Goal: Task Accomplishment & Management: Use online tool/utility

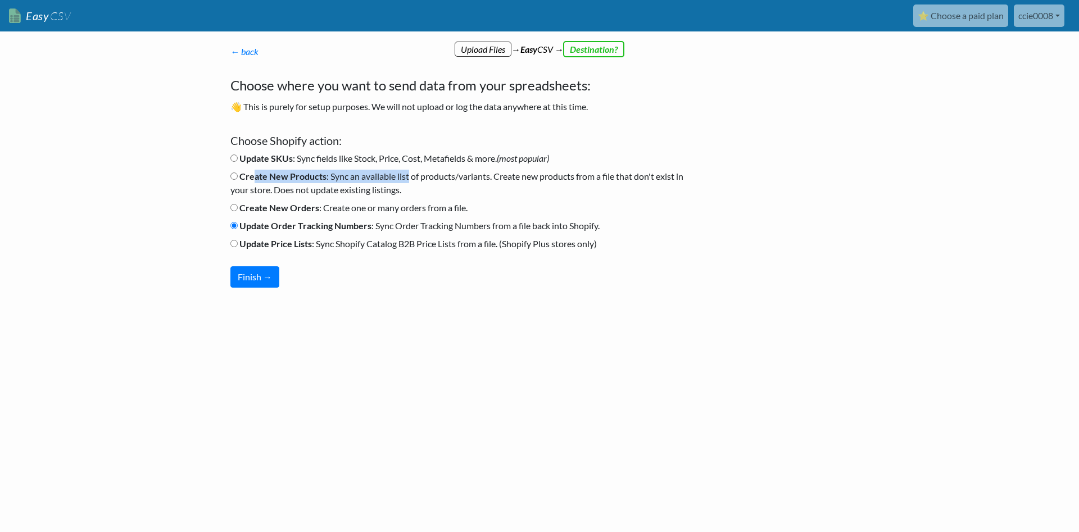
drag, startPoint x: 409, startPoint y: 182, endPoint x: 255, endPoint y: 180, distance: 154.5
click at [255, 180] on label "Create New Products : Sync an available list of products/variants. Create new p…" at bounding box center [459, 183] width 458 height 27
click at [398, 190] on label "Create New Products : Sync an available list of products/variants. Create new p…" at bounding box center [459, 183] width 458 height 27
click at [238, 180] on input "Create New Products : Sync an available list of products/variants. Create new p…" at bounding box center [233, 175] width 7 height 7
radio input "true"
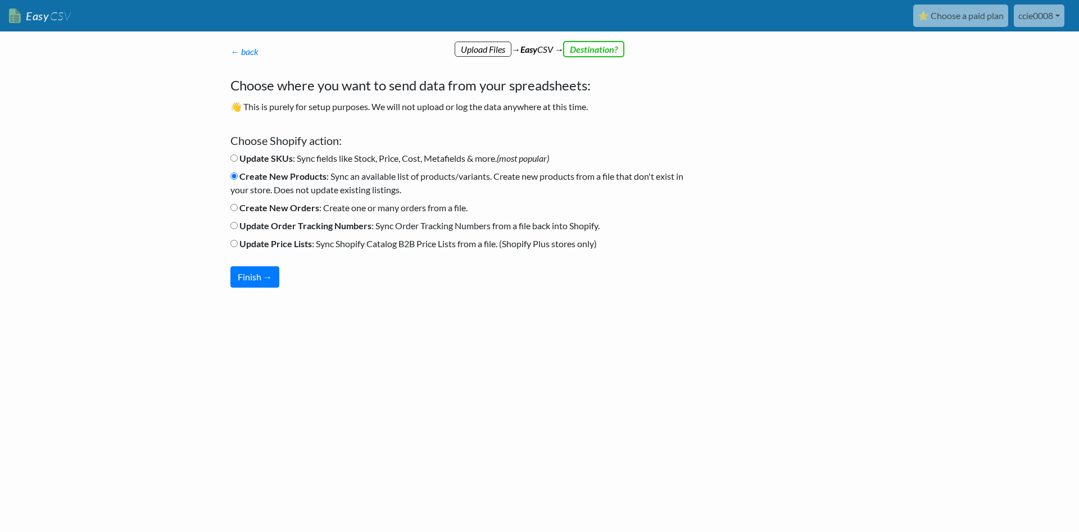
drag, startPoint x: 423, startPoint y: 193, endPoint x: 243, endPoint y: 174, distance: 180.8
click at [243, 174] on label "Create New Products : Sync an available list of products/variants. Create new p…" at bounding box center [459, 183] width 458 height 27
copy label "Create New Products : Sync an available list of products/variants. Create new p…"
click at [488, 206] on li "Create New Orders : Create one or many orders from a file." at bounding box center [459, 210] width 458 height 18
drag, startPoint x: 496, startPoint y: 212, endPoint x: 242, endPoint y: 217, distance: 254.0
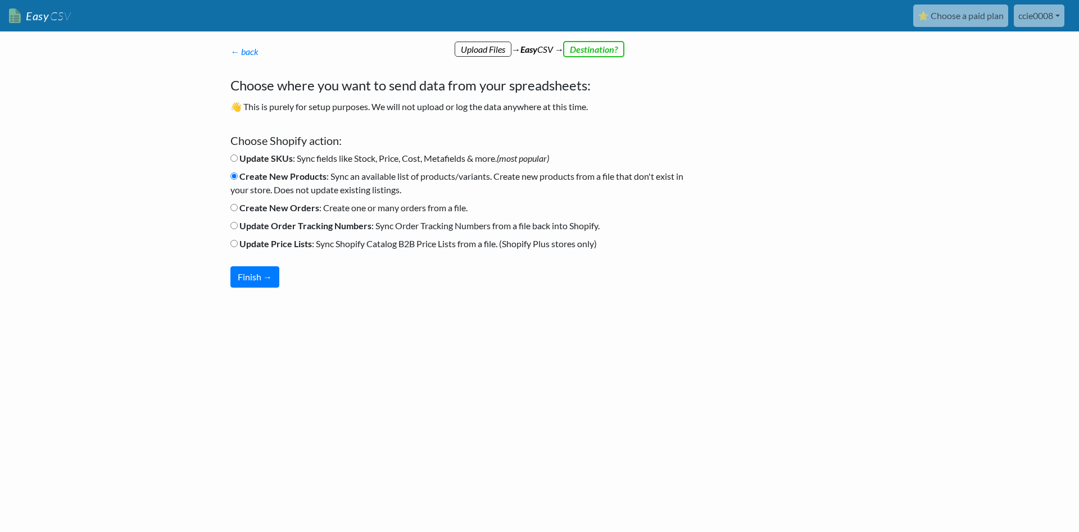
click at [242, 217] on li "Create New Orders : Create one or many orders from a file." at bounding box center [459, 210] width 458 height 18
copy label "Create New Orders : Create one or many orders from a file."
drag, startPoint x: 615, startPoint y: 231, endPoint x: 238, endPoint y: 232, distance: 377.6
click at [238, 232] on li "Update Order Tracking Numbers : Sync Order Tracking Numbers from a file back in…" at bounding box center [459, 228] width 458 height 18
copy label "Update Order Tracking Numbers : Sync Order Tracking Numbers from a file back in…"
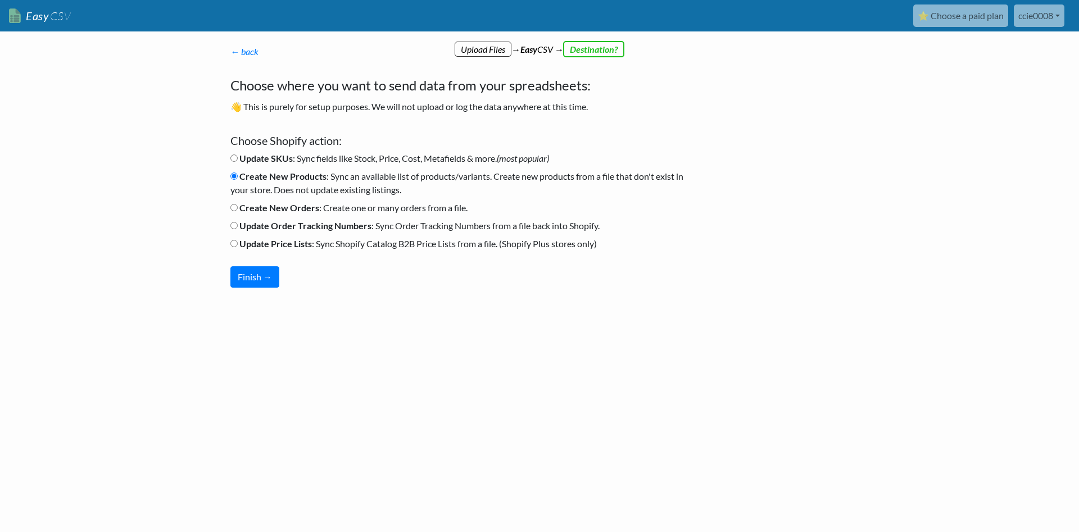
drag, startPoint x: 624, startPoint y: 249, endPoint x: 227, endPoint y: 246, distance: 396.7
click at [227, 246] on div "← back Where are your files or data coming from? Choose where your files/data a…" at bounding box center [459, 166] width 480 height 265
copy label "Update Price Lists : Sync Shopify Catalog B2B Price Lists from a file. (Shopify…"
click at [592, 138] on h5 "Choose Shopify action:" at bounding box center [459, 140] width 458 height 13
click at [301, 225] on b "Update Order Tracking Numbers" at bounding box center [305, 225] width 132 height 11
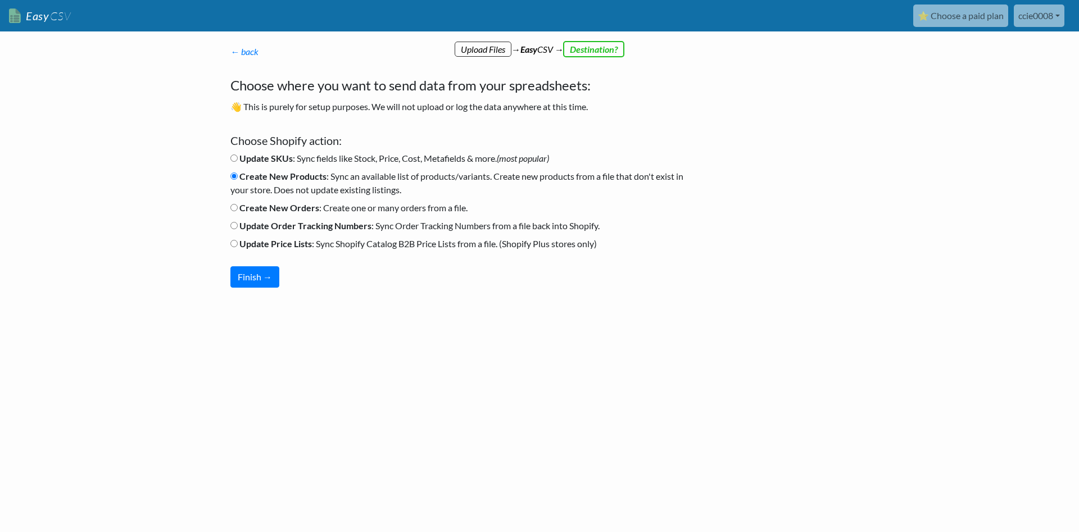
click at [238, 225] on input "Update Order Tracking Numbers : Sync Order Tracking Numbers from a file back in…" at bounding box center [233, 225] width 7 height 7
radio input "true"
click at [266, 267] on button "Finish →" at bounding box center [254, 276] width 49 height 21
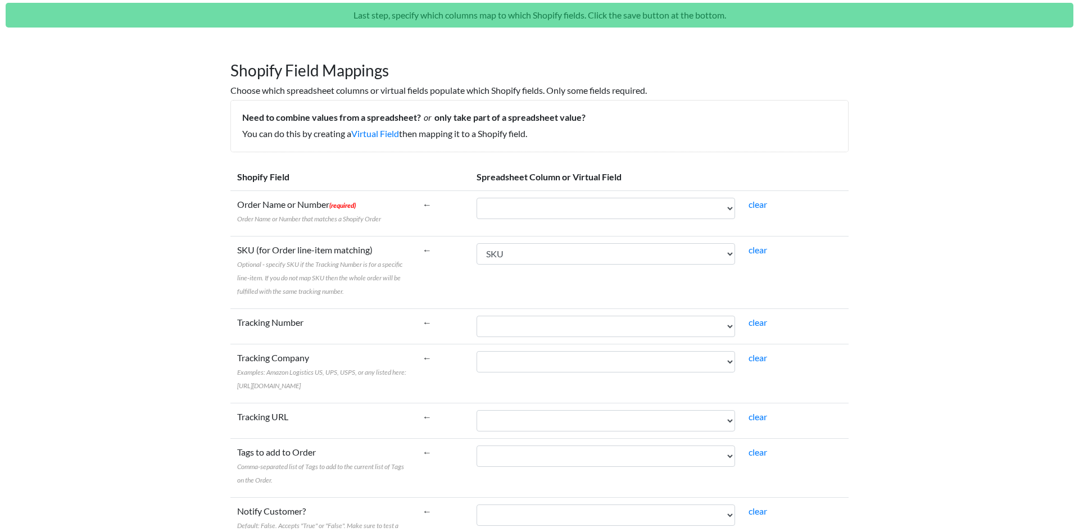
scroll to position [57, 0]
click at [476, 197] on select "SKU Quantity" at bounding box center [605, 207] width 258 height 21
select select "cr_745330"
click option "SKU" at bounding box center [0, 0] width 0 height 0
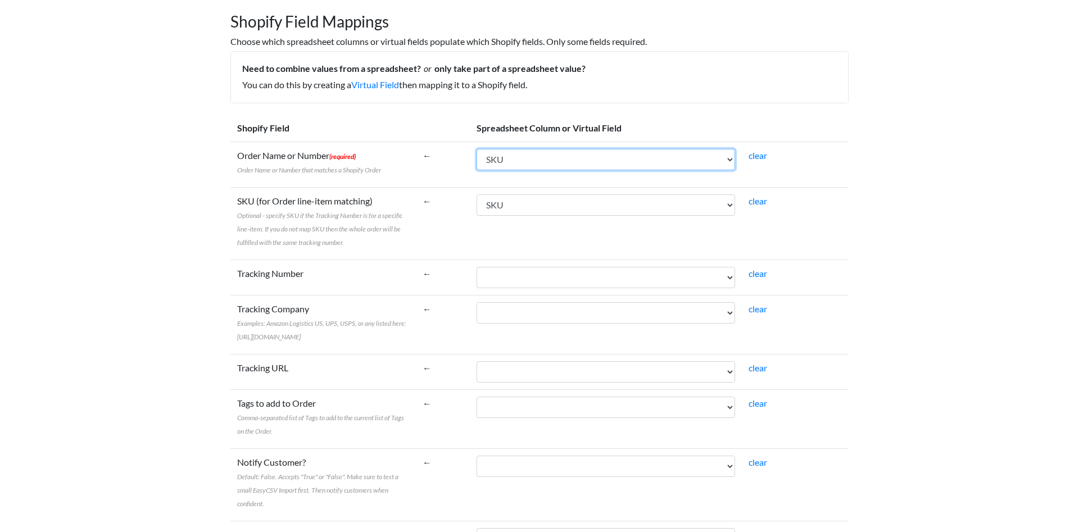
scroll to position [229, 0]
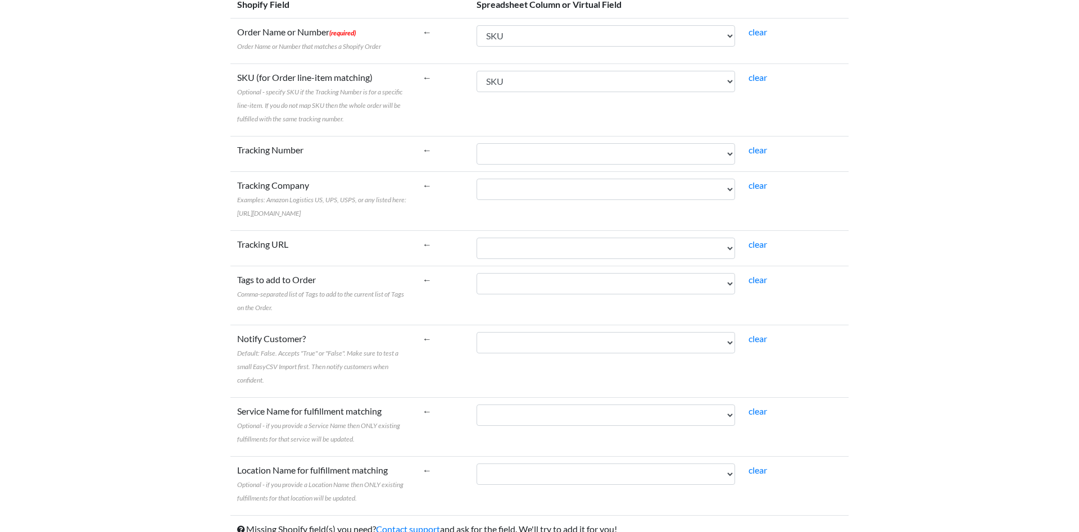
click at [610, 150] on td "SKU Quantity" at bounding box center [606, 153] width 272 height 35
click at [476, 143] on select "SKU Quantity" at bounding box center [605, 153] width 258 height 21
select select "cr_745330"
click option "SKU" at bounding box center [0, 0] width 0 height 0
click at [476, 179] on select "SKU Quantity" at bounding box center [605, 189] width 258 height 21
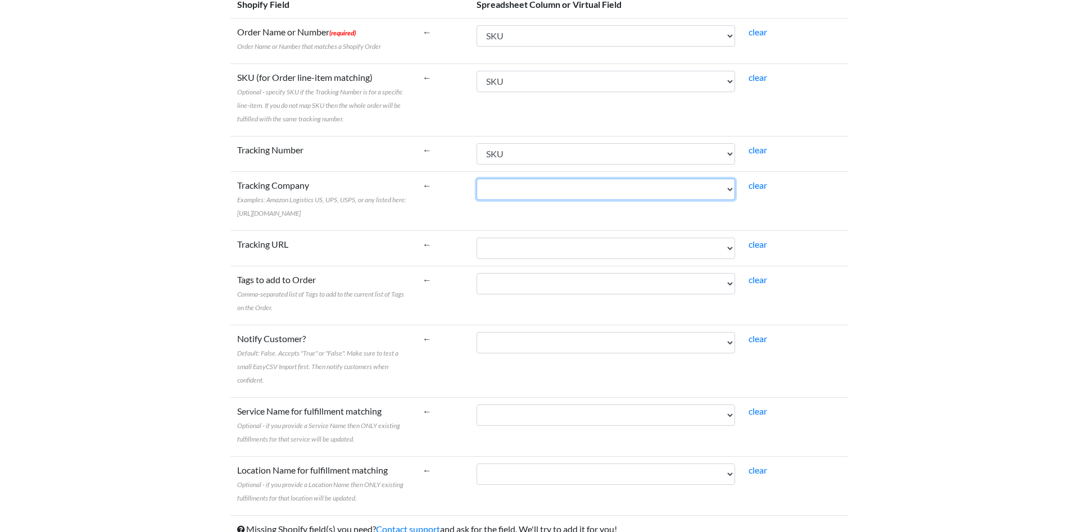
select select "cr_745331"
click option "Quantity" at bounding box center [0, 0] width 0 height 0
click at [476, 238] on select "SKU Quantity" at bounding box center [605, 248] width 258 height 21
select select "cr_745330"
click option "SKU" at bounding box center [0, 0] width 0 height 0
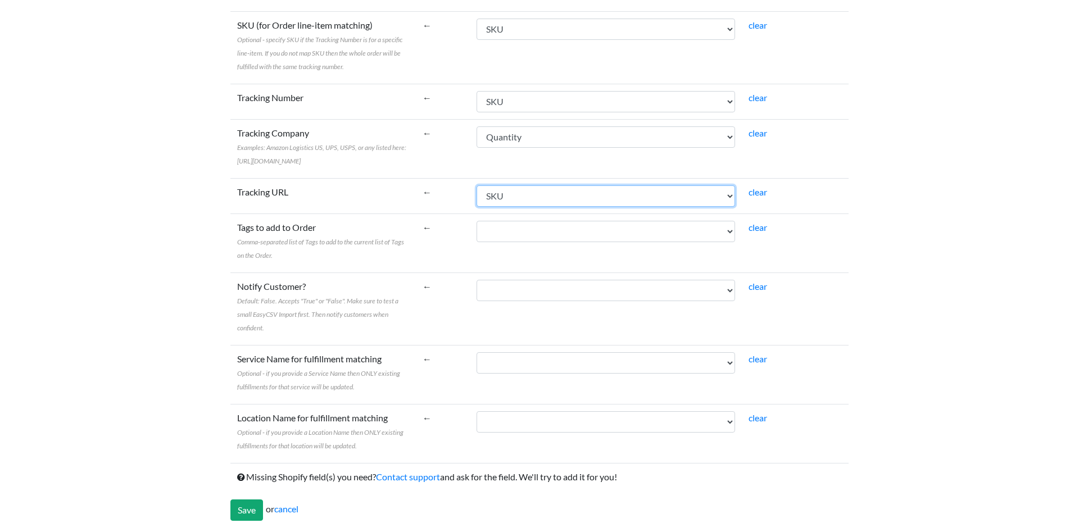
scroll to position [295, 0]
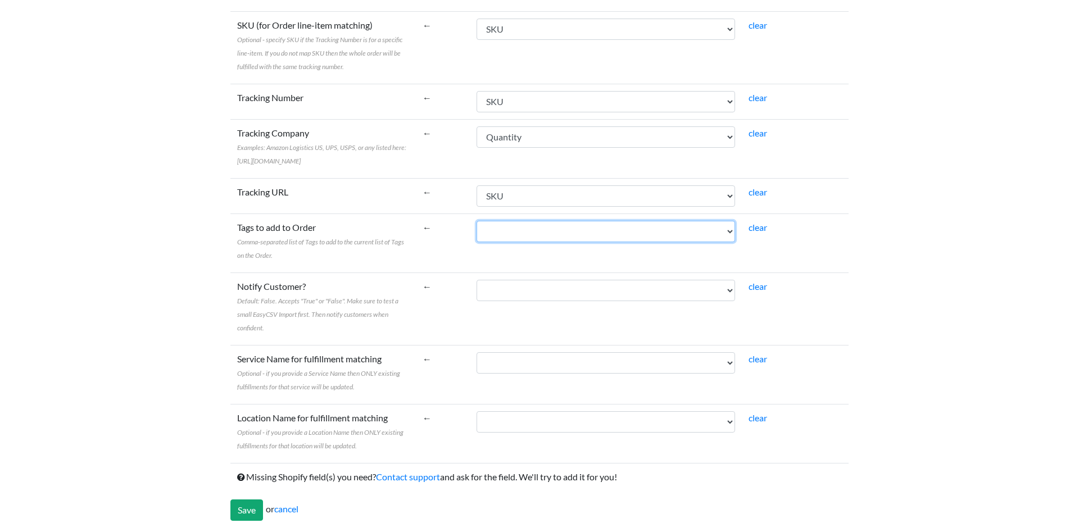
click at [476, 221] on select "SKU Quantity" at bounding box center [605, 231] width 258 height 21
select select "cr_745330"
click option "SKU" at bounding box center [0, 0] width 0 height 0
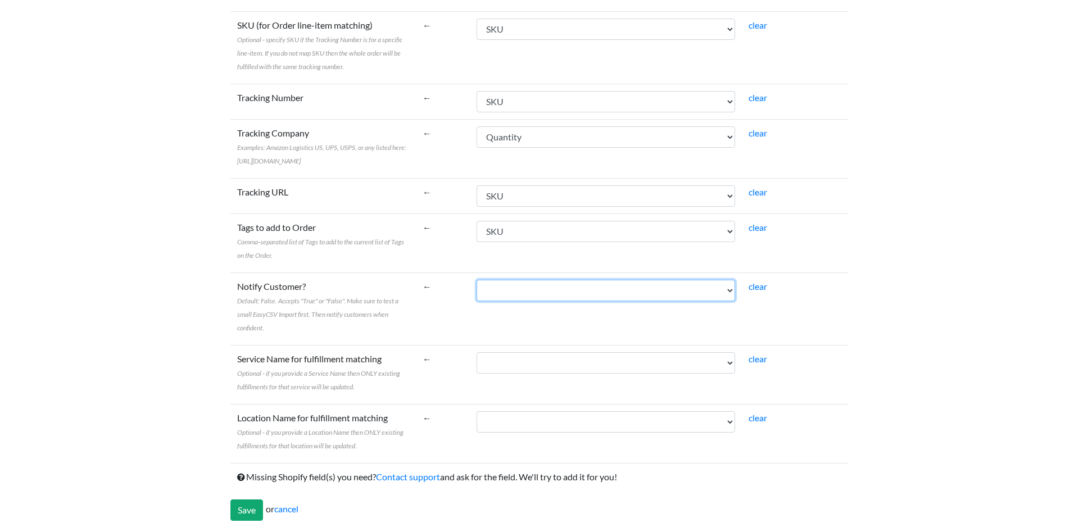
click at [476, 280] on select "SKU Quantity" at bounding box center [605, 290] width 258 height 21
select select "cr_745330"
click option "SKU" at bounding box center [0, 0] width 0 height 0
click at [476, 352] on select "SKU Quantity" at bounding box center [605, 362] width 258 height 21
select select "cr_745330"
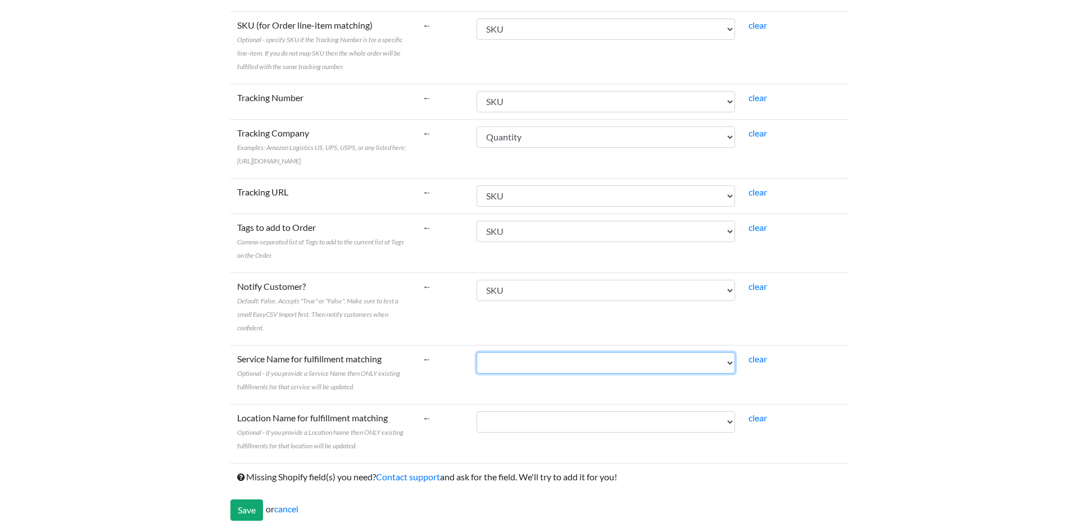
click option "SKU" at bounding box center [0, 0] width 0 height 0
click at [476, 411] on select "SKU Quantity" at bounding box center [605, 421] width 258 height 21
select select "cr_745330"
click option "SKU" at bounding box center [0, 0] width 0 height 0
click at [242, 510] on input "Save" at bounding box center [246, 510] width 33 height 21
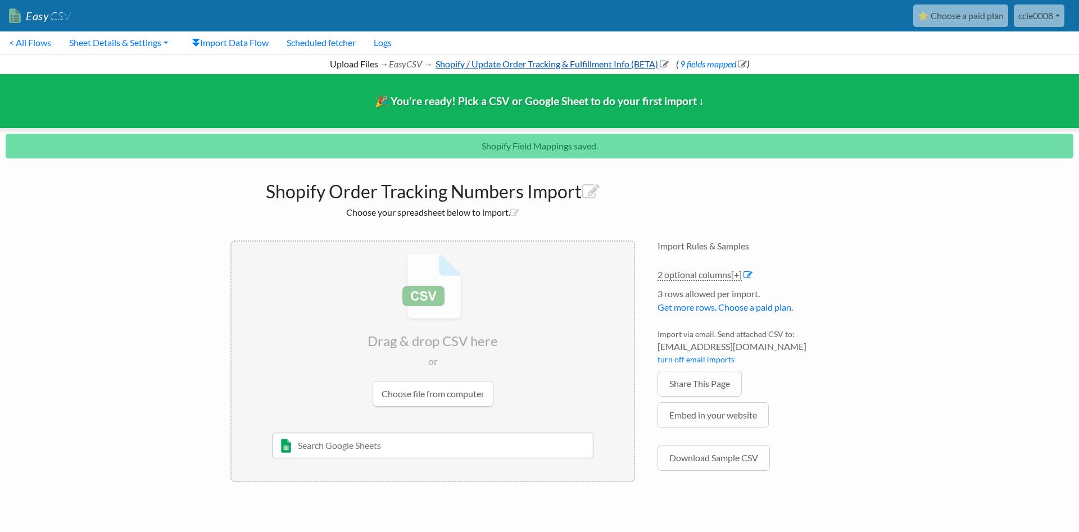
click at [477, 67] on link "Shopify / Update Order Tracking & Fulfillment Info (BETA)" at bounding box center [551, 63] width 235 height 11
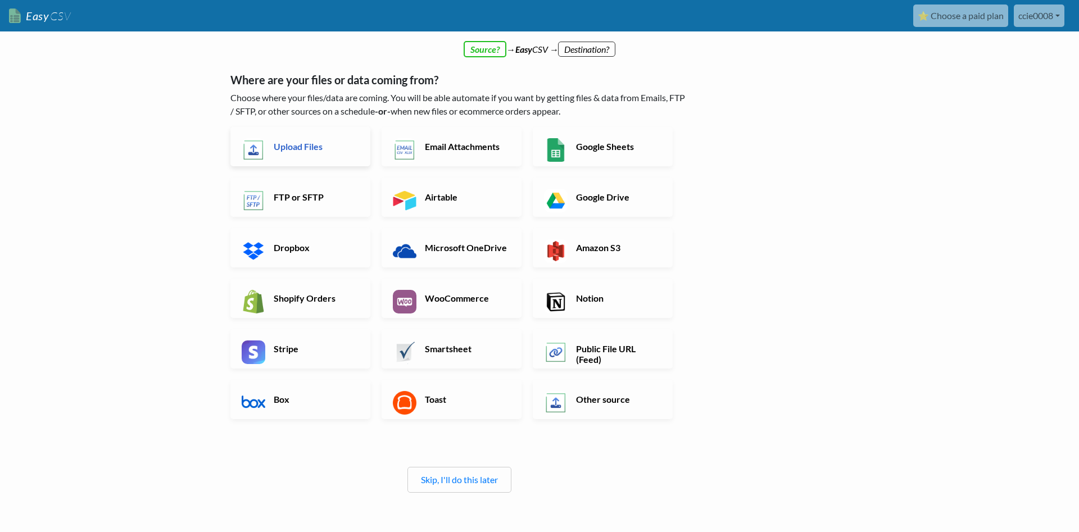
click at [291, 147] on h6 "Upload Files" at bounding box center [315, 146] width 88 height 11
click at [332, 143] on h6 "Upload Files" at bounding box center [315, 146] width 88 height 11
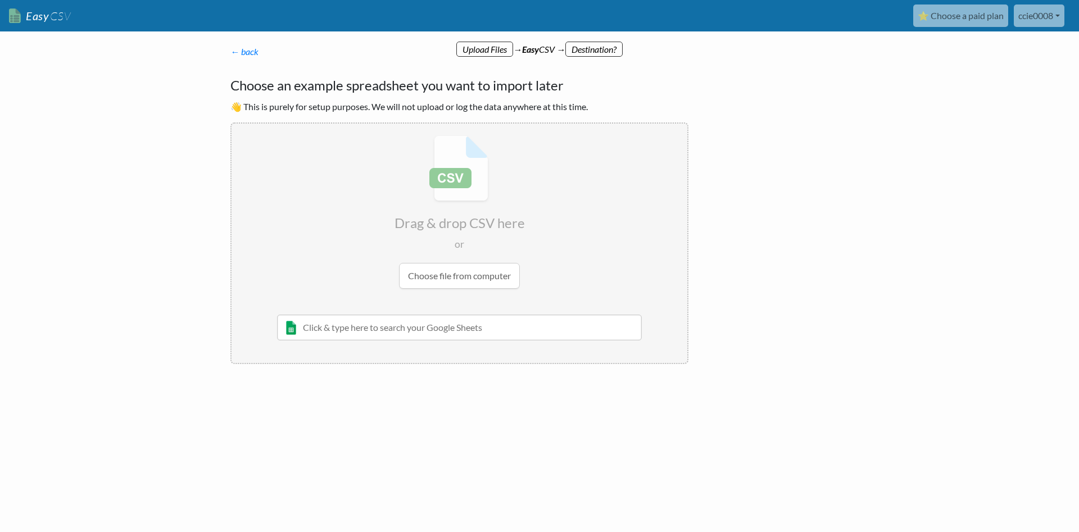
click at [475, 284] on input "file" at bounding box center [459, 212] width 456 height 177
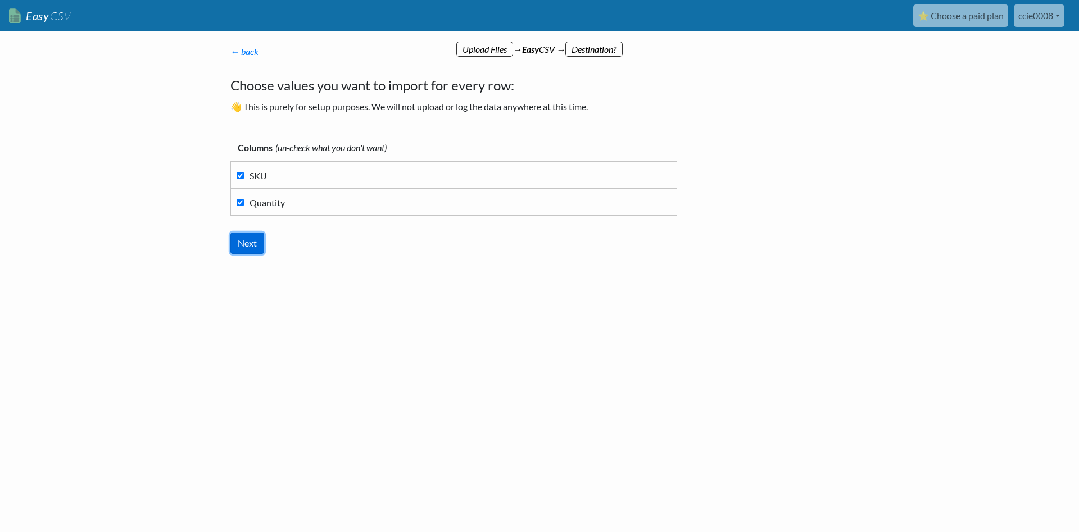
click at [257, 250] on input "Next" at bounding box center [247, 243] width 34 height 21
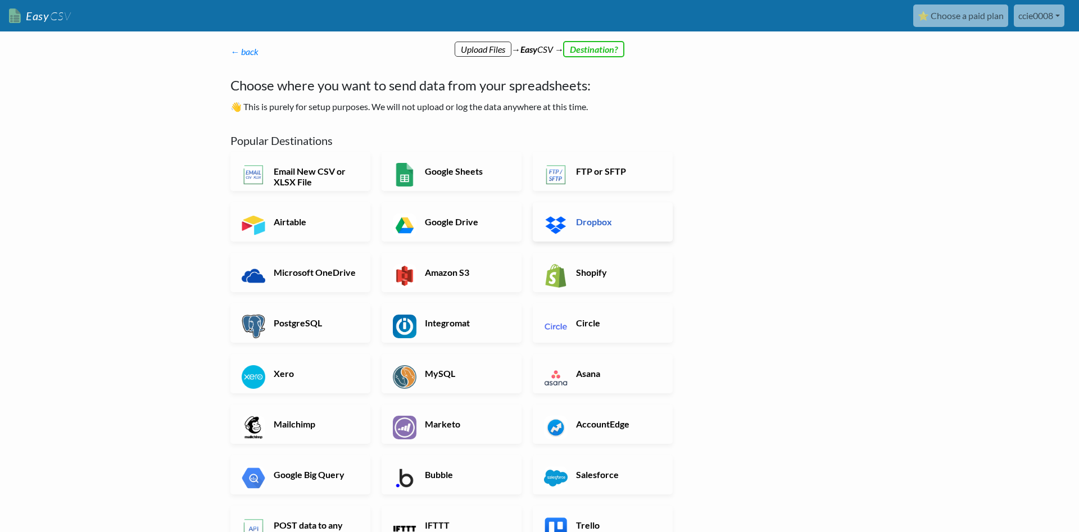
click at [602, 219] on h6 "Dropbox" at bounding box center [617, 221] width 88 height 11
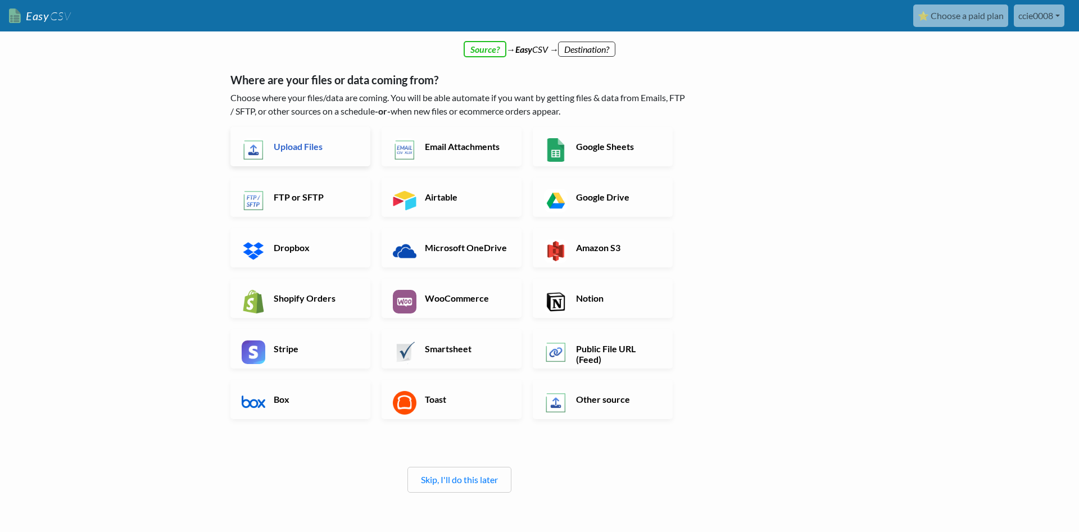
click at [308, 151] on h6 "Upload Files" at bounding box center [315, 146] width 88 height 11
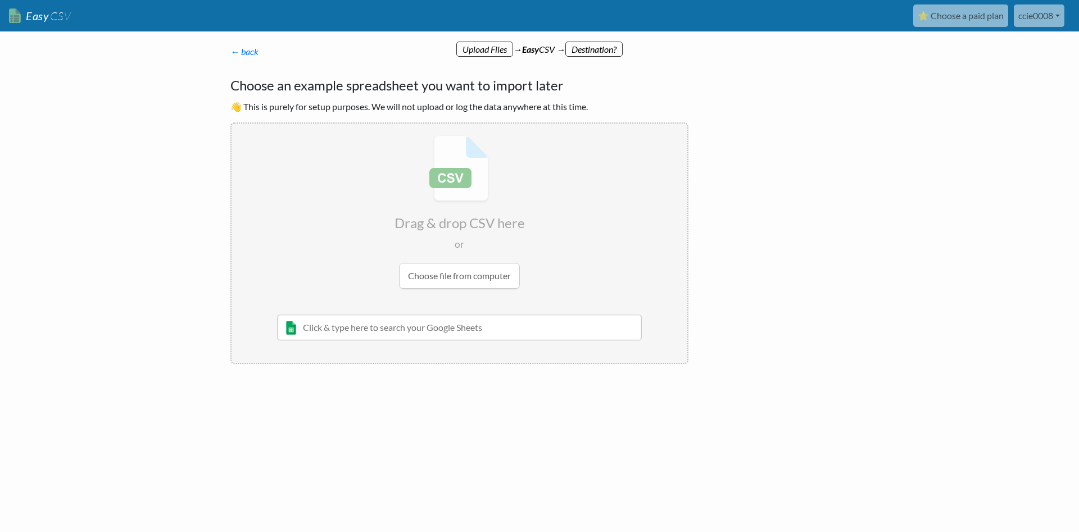
click at [456, 280] on input "file" at bounding box center [459, 212] width 456 height 177
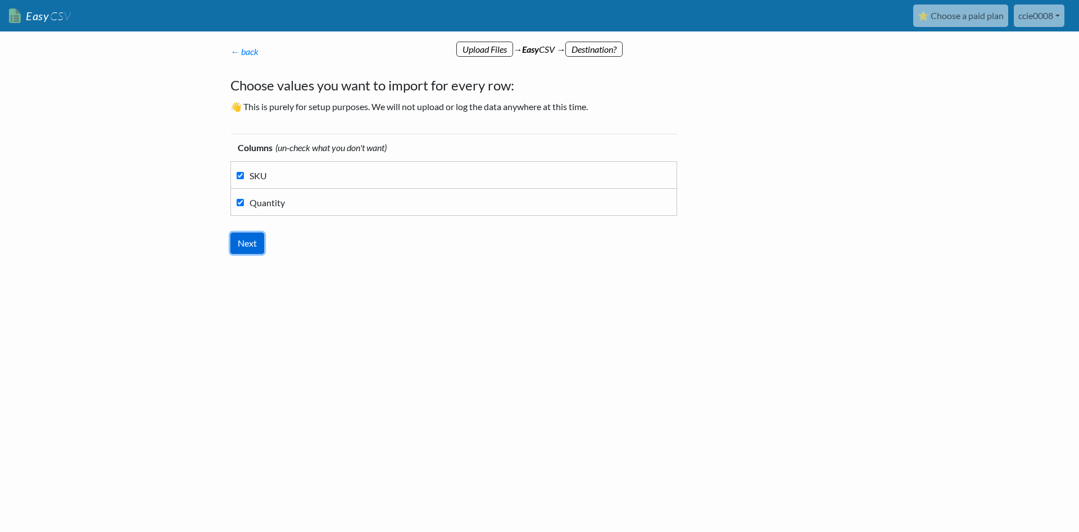
click at [243, 242] on input "Next" at bounding box center [247, 243] width 34 height 21
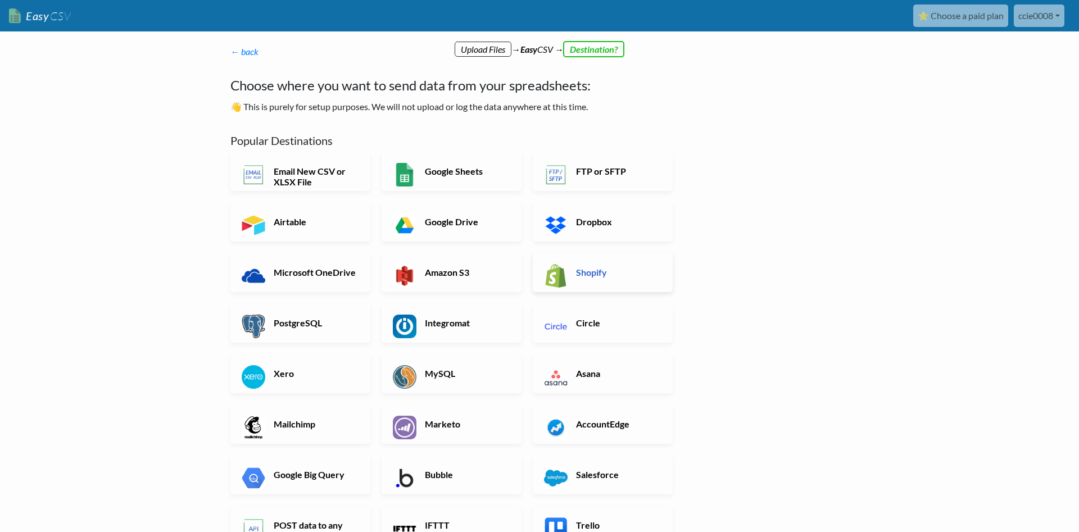
click at [604, 262] on link "Shopify" at bounding box center [603, 272] width 140 height 39
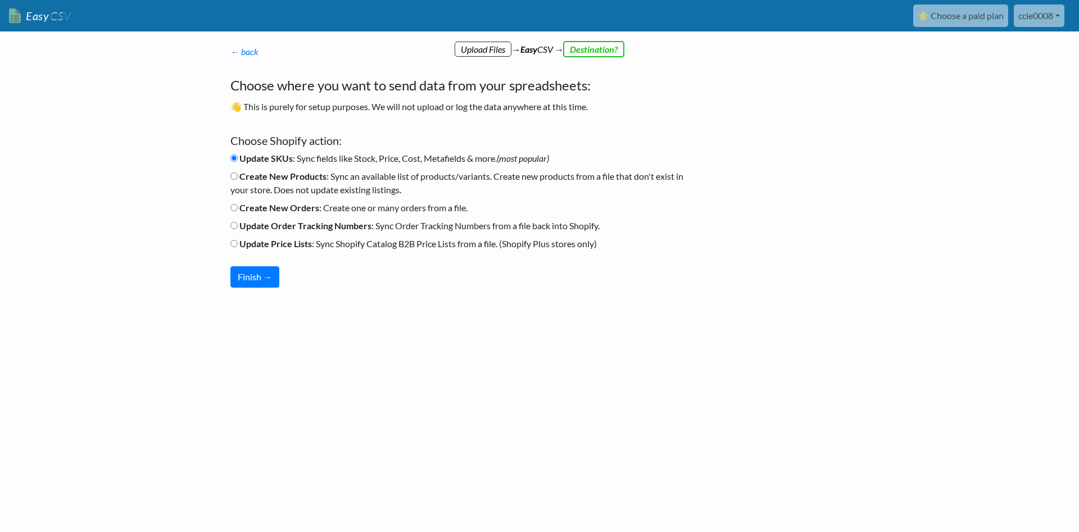
drag, startPoint x: 496, startPoint y: 207, endPoint x: 235, endPoint y: 204, distance: 260.7
click at [235, 204] on li "Create New Orders : Create one or many orders from a file." at bounding box center [459, 210] width 458 height 18
copy label "Create New Orders : Create one or many orders from a file."
drag, startPoint x: 616, startPoint y: 228, endPoint x: 229, endPoint y: 230, distance: 387.1
click at [229, 230] on div "← back Where are your files or data coming from? Choose where your files/data a…" at bounding box center [459, 166] width 480 height 265
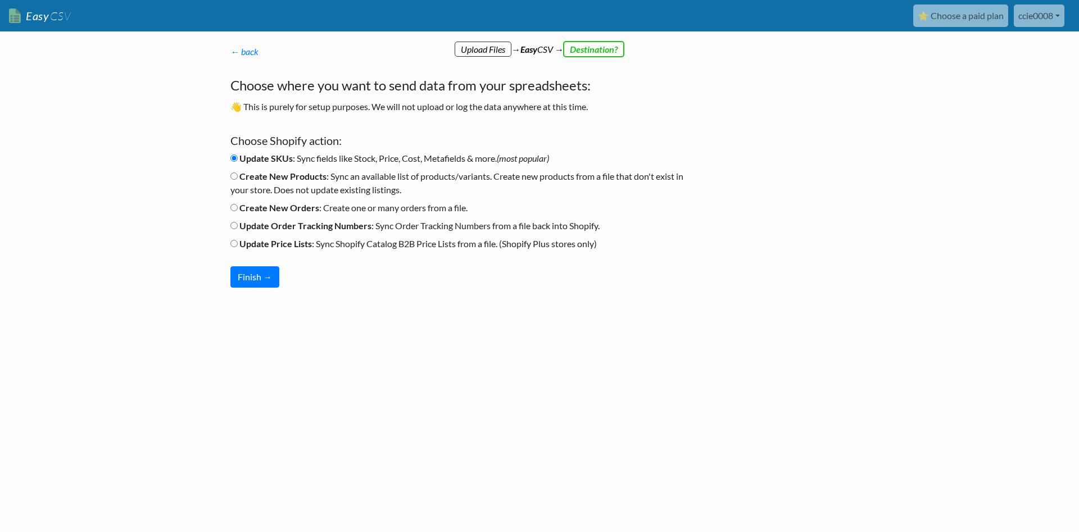
copy label "Update Order Tracking Numbers : Sync Order Tracking Numbers from a file back in…"
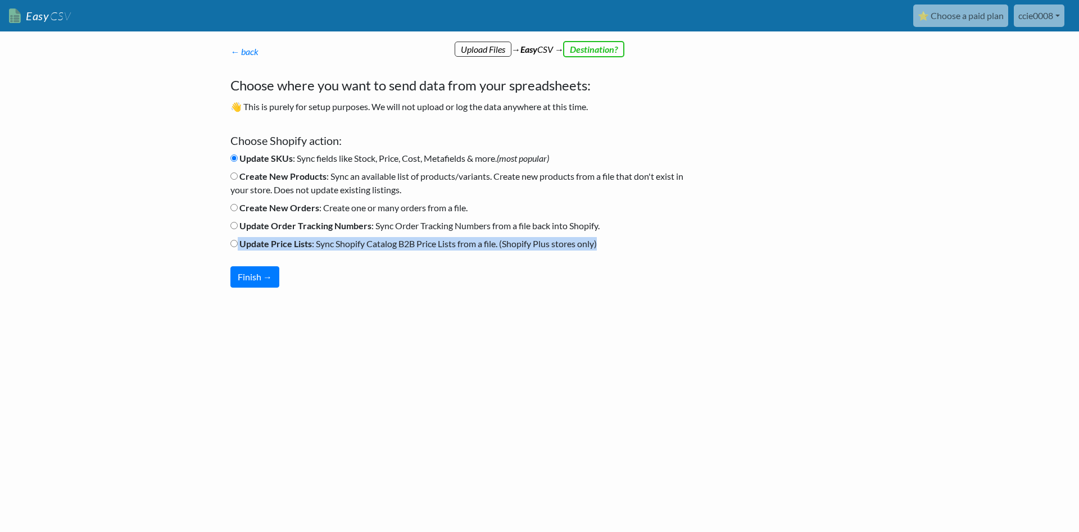
drag, startPoint x: 601, startPoint y: 244, endPoint x: 225, endPoint y: 244, distance: 376.5
click at [225, 244] on div "← back Where are your files or data coming from? Choose where your files/data a…" at bounding box center [459, 166] width 480 height 265
copy label "Update Price Lists : Sync Shopify Catalog B2B Price Lists from a file. (Shopify…"
click at [270, 271] on button "Finish →" at bounding box center [254, 276] width 49 height 21
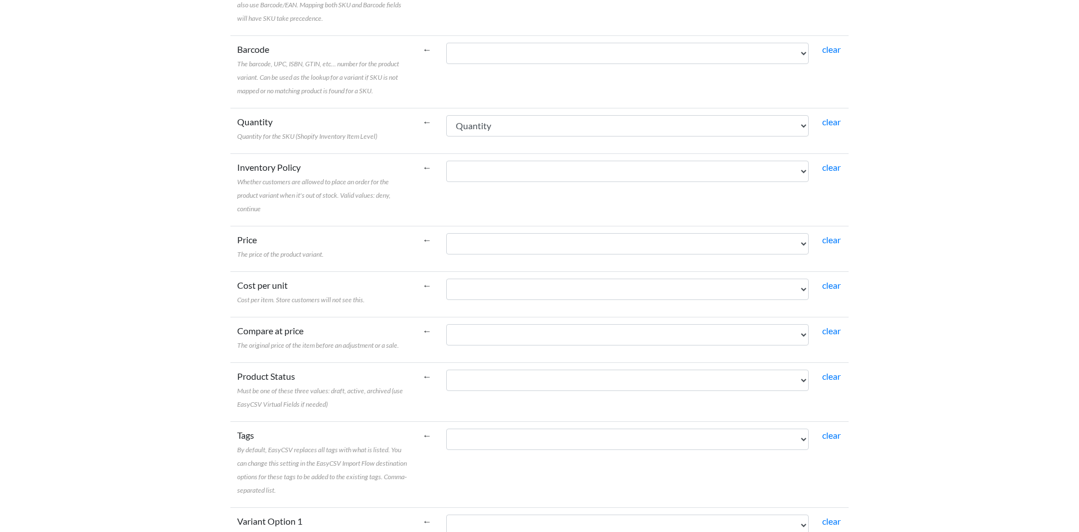
scroll to position [344, 0]
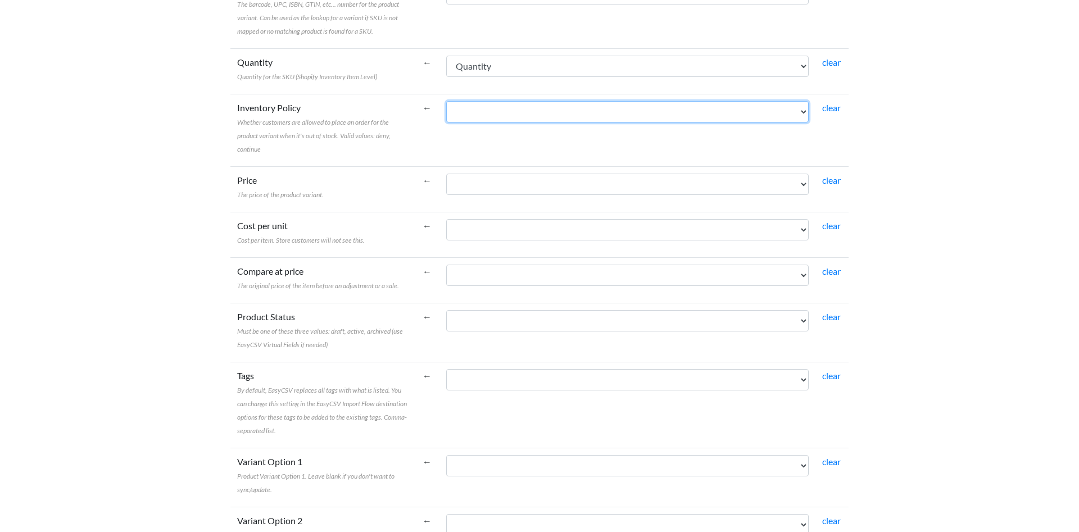
click at [446, 101] on select "SKU Quantity" at bounding box center [627, 111] width 362 height 21
select select "cr_745334"
click option "SKU" at bounding box center [0, 0] width 0 height 0
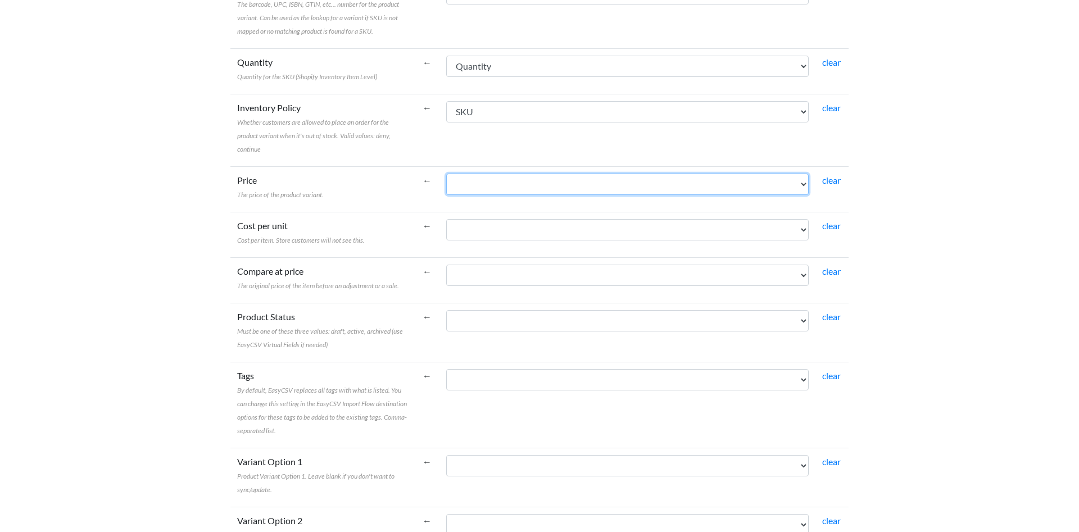
click at [446, 174] on select "SKU Quantity" at bounding box center [627, 184] width 362 height 21
select select "cr_745334"
click option "SKU" at bounding box center [0, 0] width 0 height 0
click at [446, 174] on select "SKU Quantity" at bounding box center [627, 184] width 362 height 21
click option "SKU" at bounding box center [0, 0] width 0 height 0
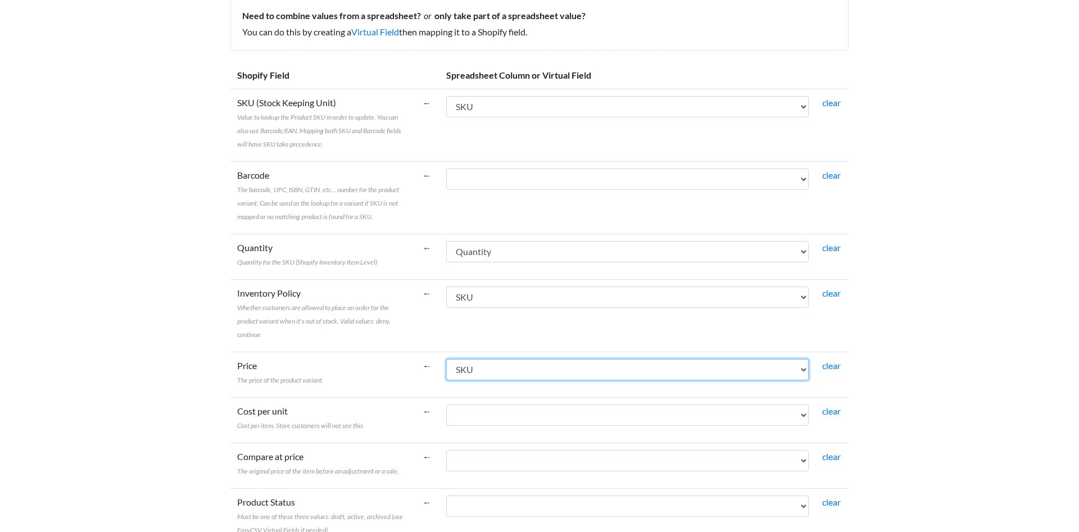
scroll to position [0, 0]
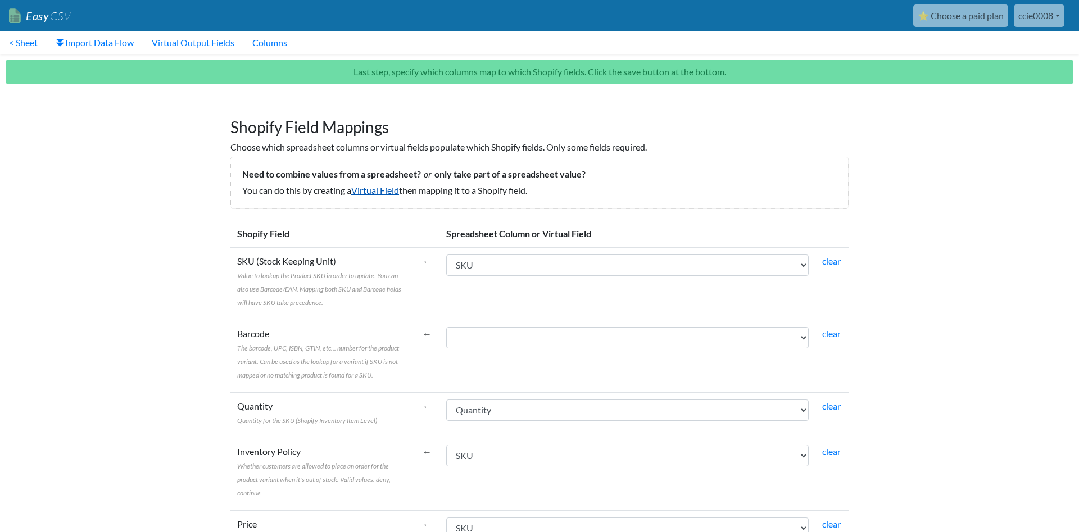
click at [378, 189] on link "Virtual Field" at bounding box center [375, 190] width 48 height 11
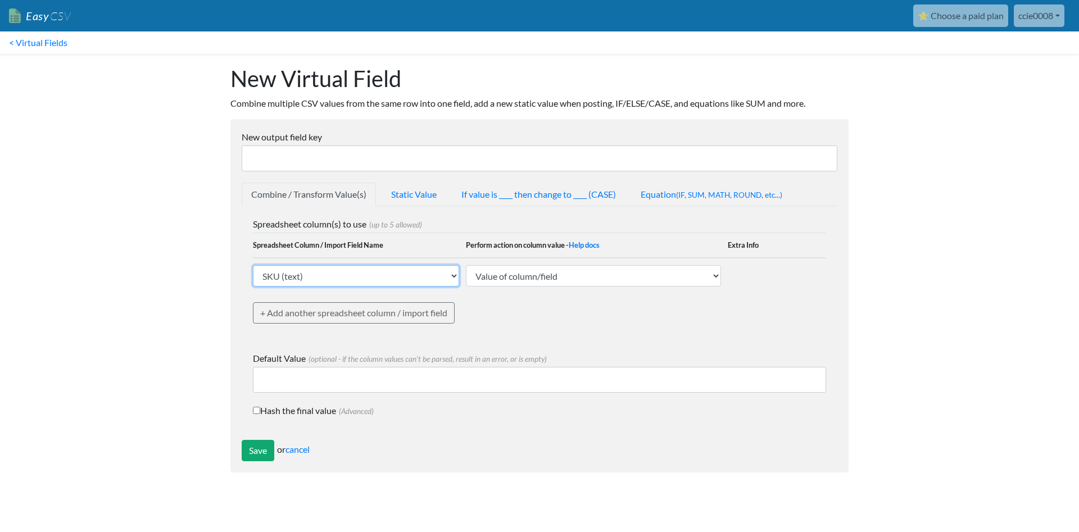
click at [253, 265] on select "SKU (text) Quantity (text) EasyCSV - Custom Text You Enter EasyCSV - Import ID …" at bounding box center [356, 275] width 206 height 21
click at [337, 272] on select "SKU (text) Quantity (text) EasyCSV - Custom Text You Enter EasyCSV - Import ID …" at bounding box center [356, 275] width 206 height 21
click at [479, 194] on link "If value is ____ then change to ____ (CASE)" at bounding box center [539, 195] width 174 height 24
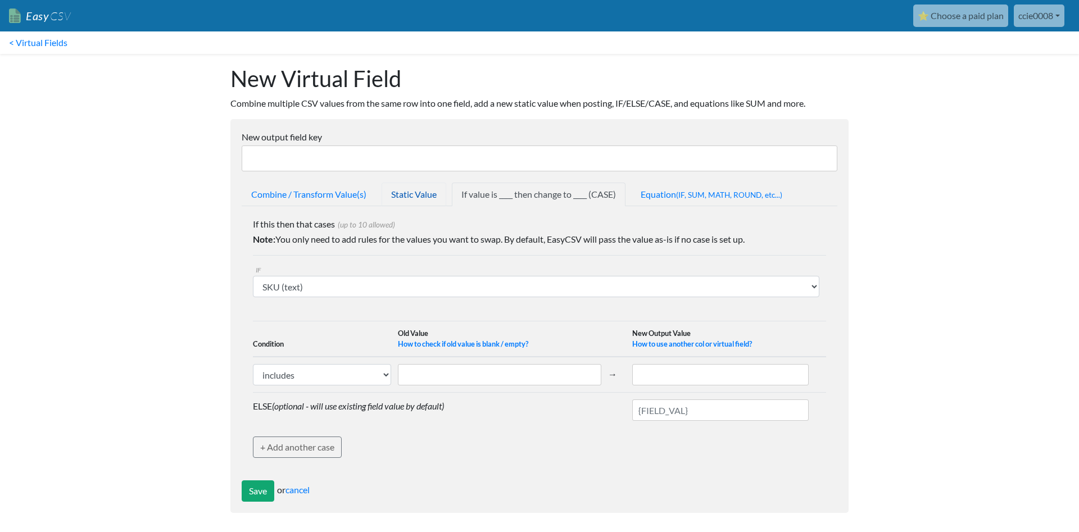
click at [416, 193] on link "Static Value" at bounding box center [414, 195] width 65 height 24
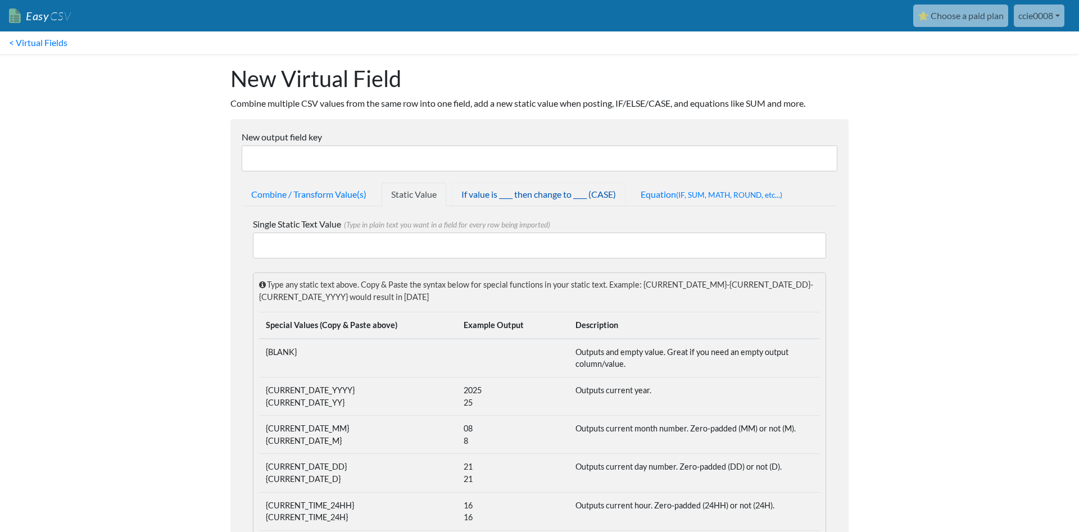
click at [497, 189] on link "If value is ____ then change to ____ (CASE)" at bounding box center [539, 195] width 174 height 24
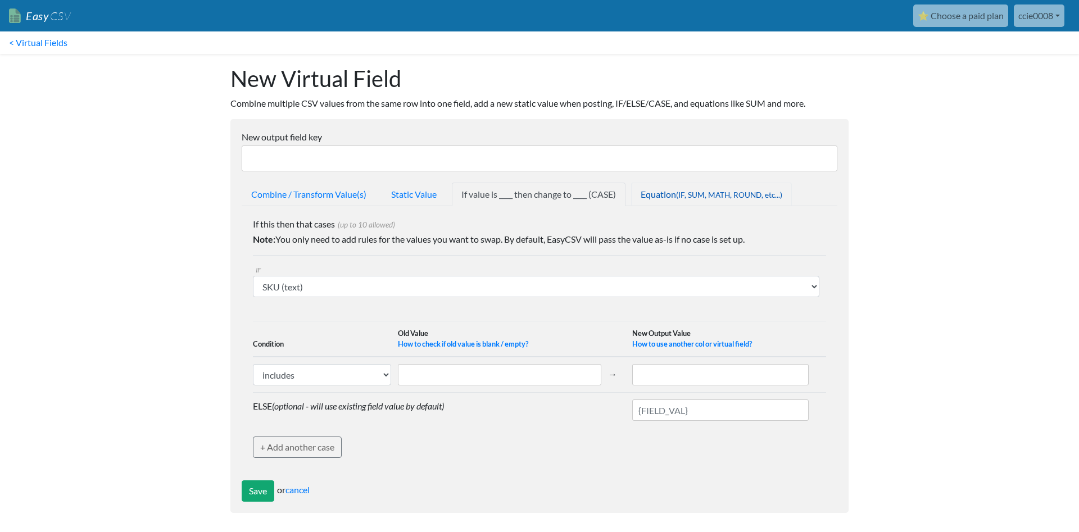
click at [706, 189] on link "Equation (IF, SUM, MATH, ROUND, etc...)" at bounding box center [711, 195] width 161 height 24
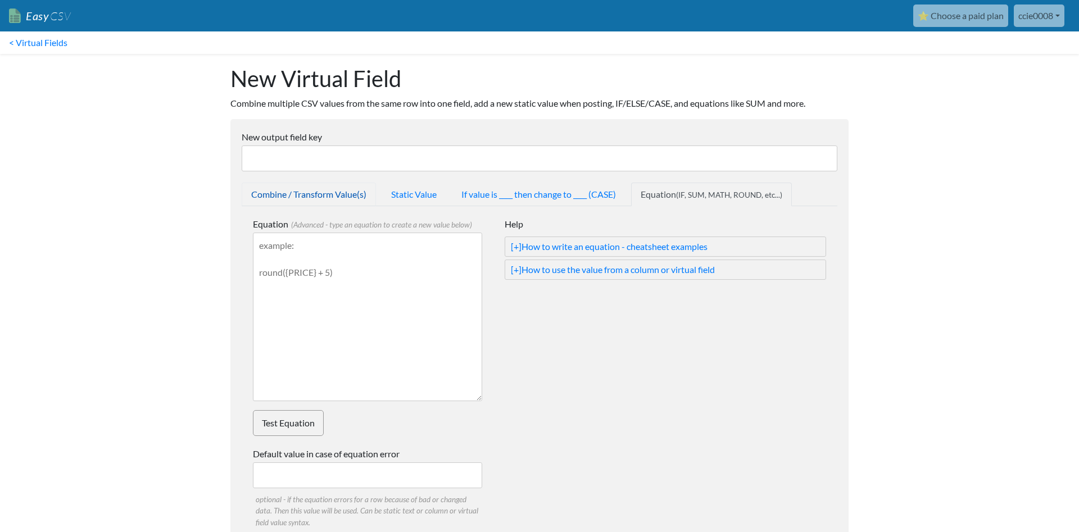
click at [277, 198] on link "Combine / Transform Value(s)" at bounding box center [309, 195] width 134 height 24
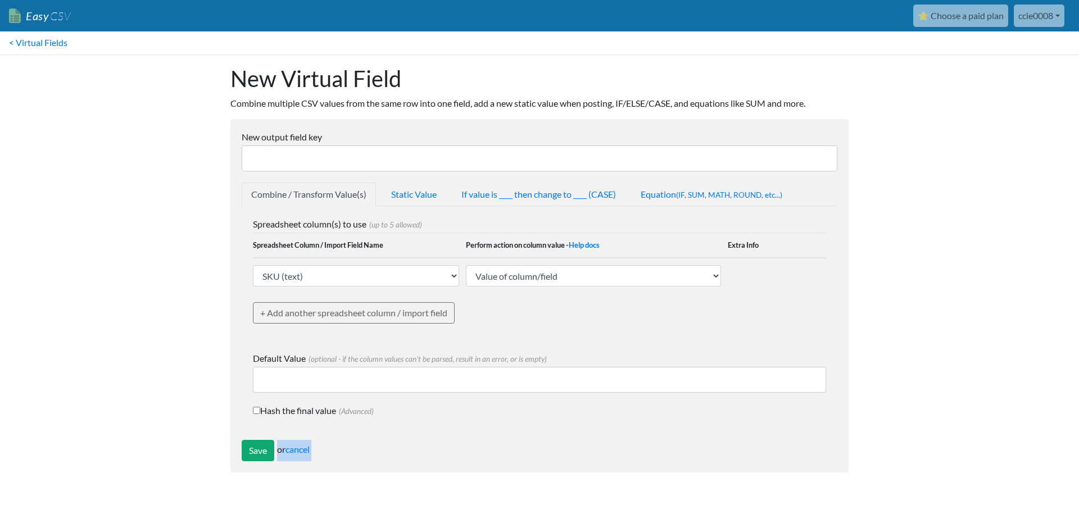
click at [506, 43] on nav "< Virtual Fields" at bounding box center [539, 42] width 1079 height 22
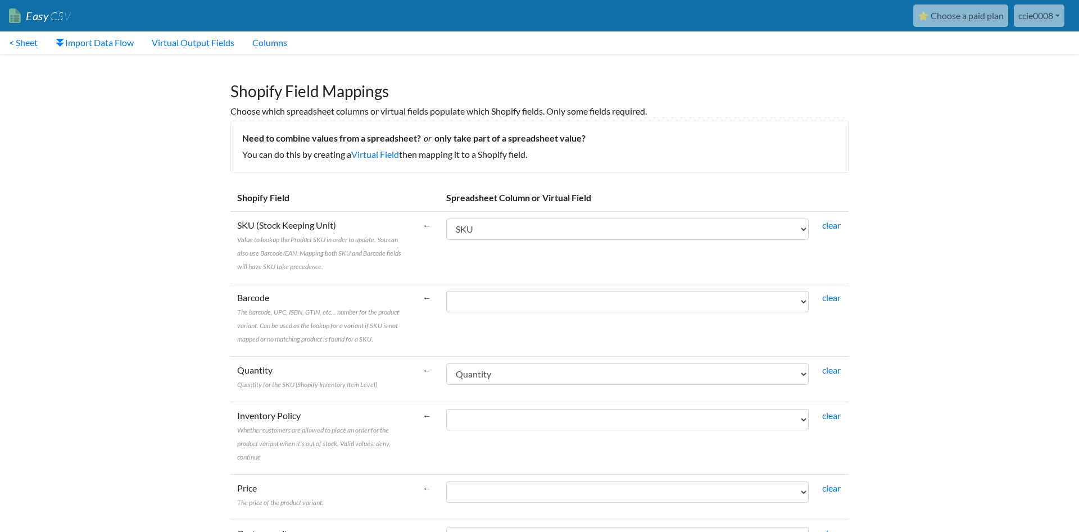
click at [659, 84] on h1 "Shopify Field Mappings" at bounding box center [539, 86] width 618 height 30
click at [446, 219] on select "SKU Quantity" at bounding box center [627, 229] width 362 height 21
click at [653, 234] on select "SKU Quantity" at bounding box center [627, 229] width 362 height 21
click at [446, 291] on select "SKU Quantity" at bounding box center [627, 301] width 362 height 21
click at [420, 318] on td "←" at bounding box center [428, 320] width 24 height 72
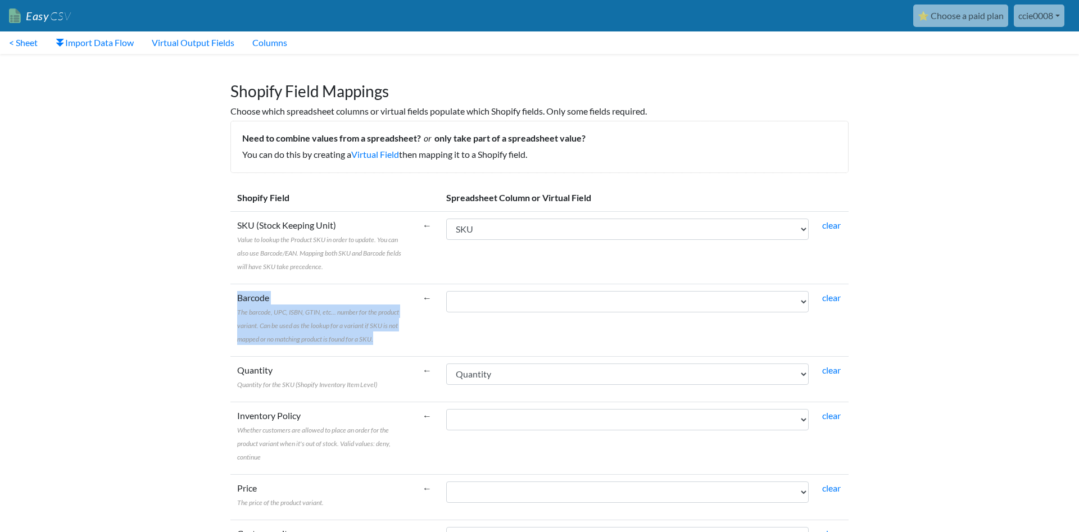
drag, startPoint x: 220, startPoint y: 287, endPoint x: 396, endPoint y: 335, distance: 182.9
copy label "Barcode The barcode, UPC, ISBN, GTIN, etc... number for the product variant. Ca…"
click at [446, 291] on select "SKU Quantity" at bounding box center [627, 301] width 362 height 21
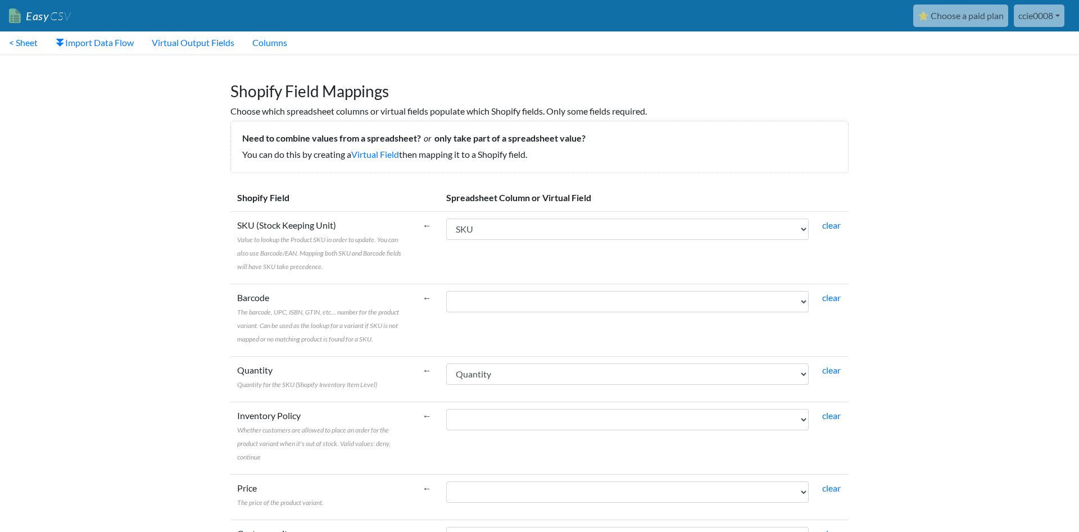
click at [824, 169] on div "Need to combine values from a spreadsheet? or only take part of a spreadsheet v…" at bounding box center [539, 147] width 618 height 52
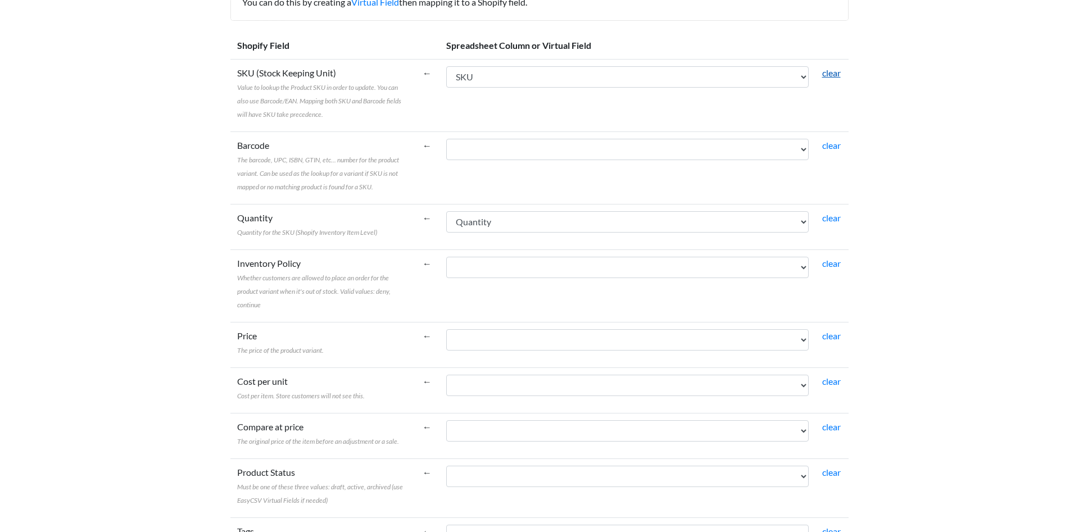
scroll to position [229, 0]
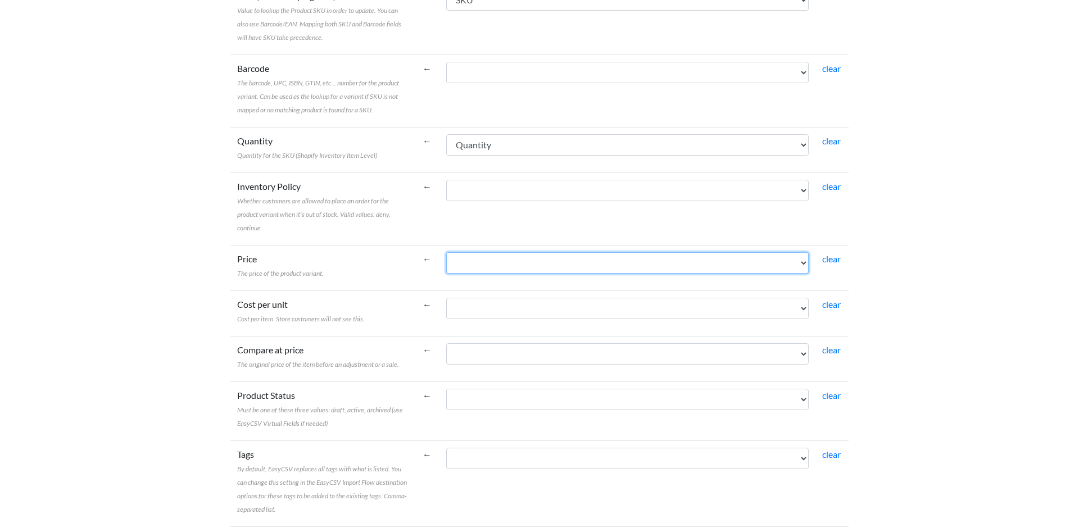
click at [446, 252] on select "SKU Quantity" at bounding box center [627, 262] width 362 height 21
click at [678, 240] on td "SKU Quantity" at bounding box center [627, 208] width 376 height 72
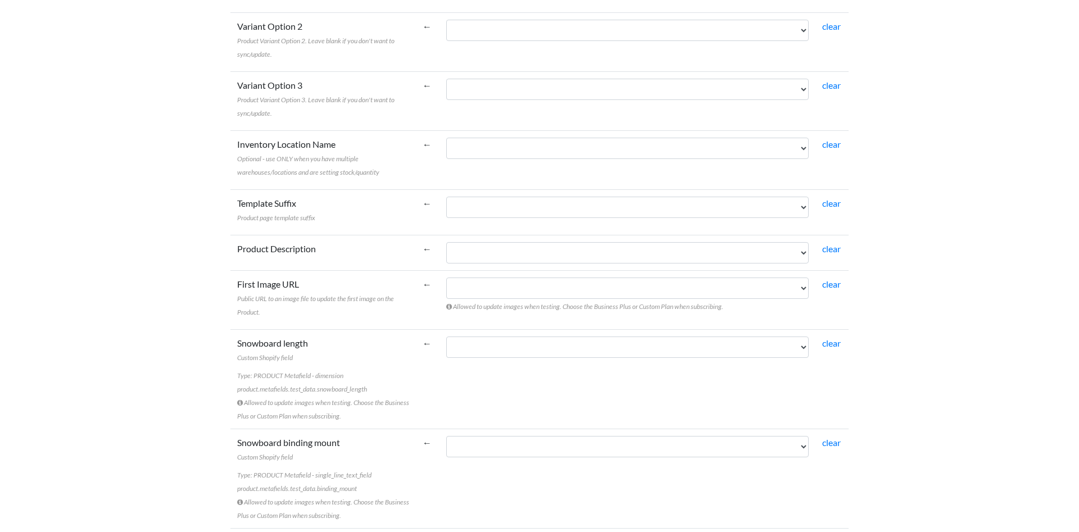
scroll to position [868, 0]
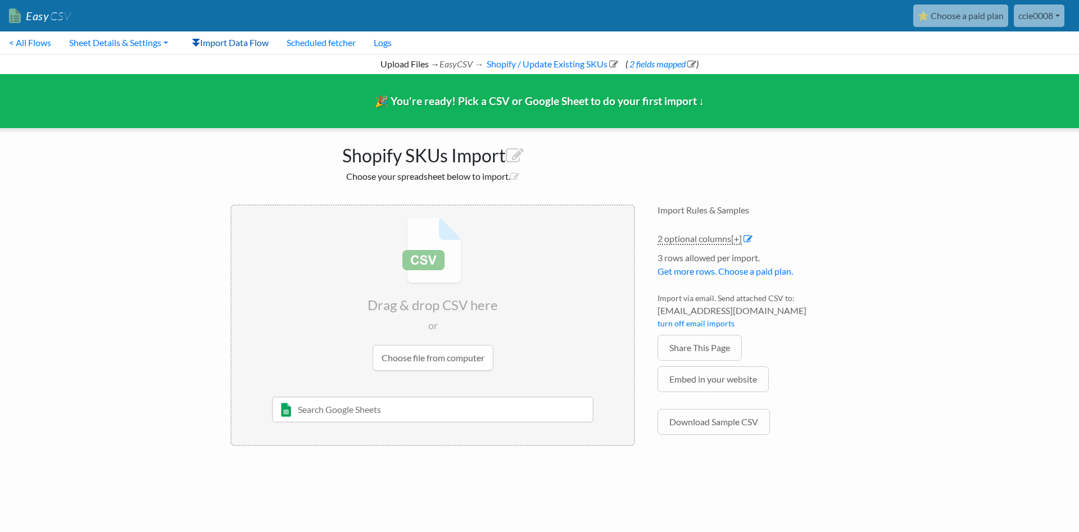
click at [244, 45] on link "Import Data Flow" at bounding box center [230, 42] width 95 height 22
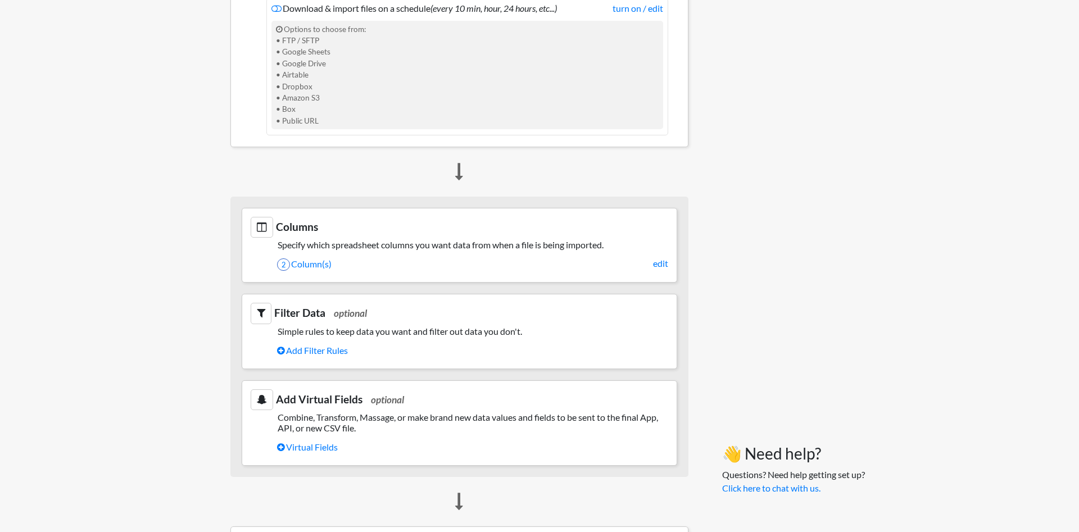
scroll to position [458, 0]
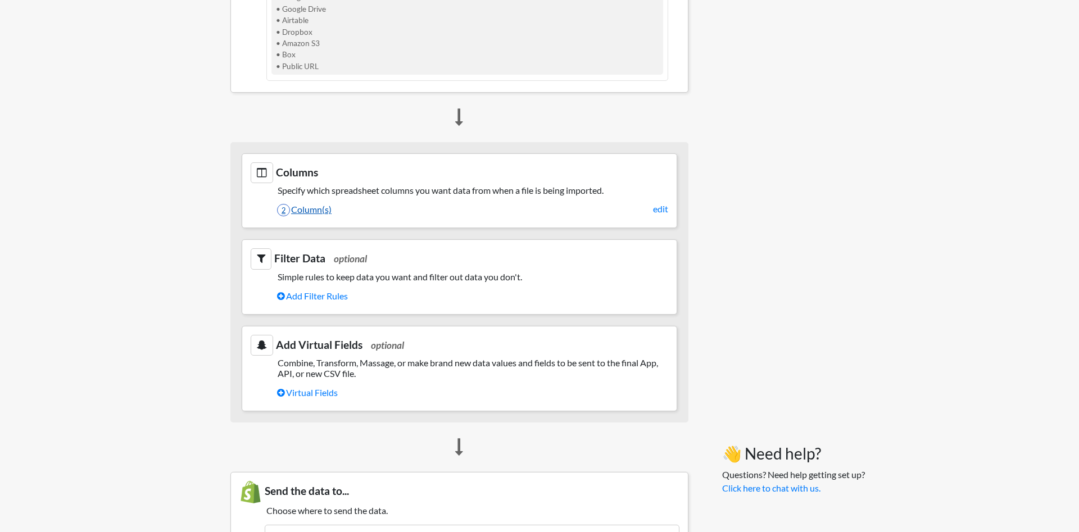
click at [323, 207] on link "2 Column(s)" at bounding box center [472, 209] width 391 height 19
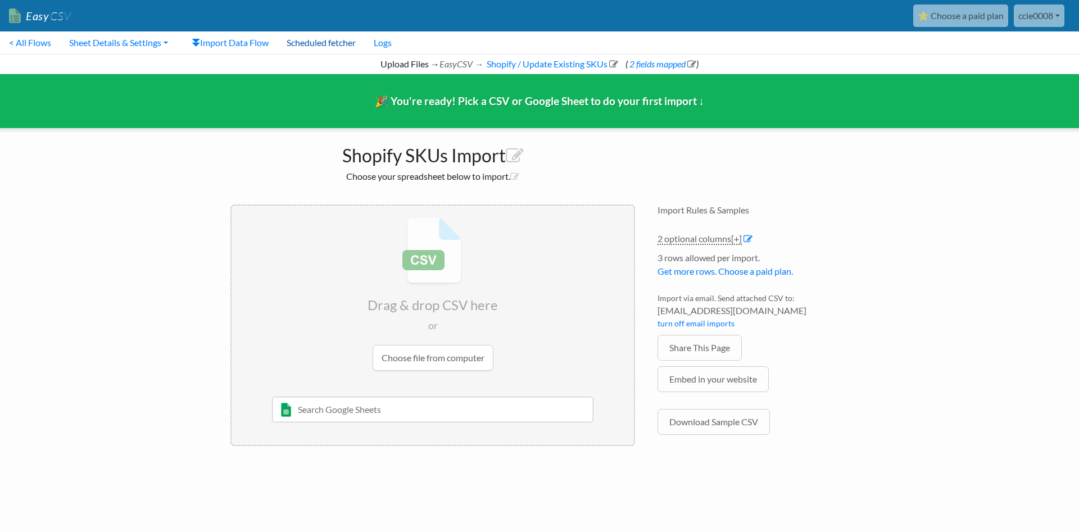
click at [341, 43] on link "Scheduled fetcher" at bounding box center [321, 42] width 87 height 22
click at [394, 42] on link "Logs" at bounding box center [383, 42] width 36 height 22
click at [35, 48] on link "< All Flows" at bounding box center [30, 42] width 60 height 22
click at [37, 43] on link "< All Flows" at bounding box center [30, 42] width 60 height 22
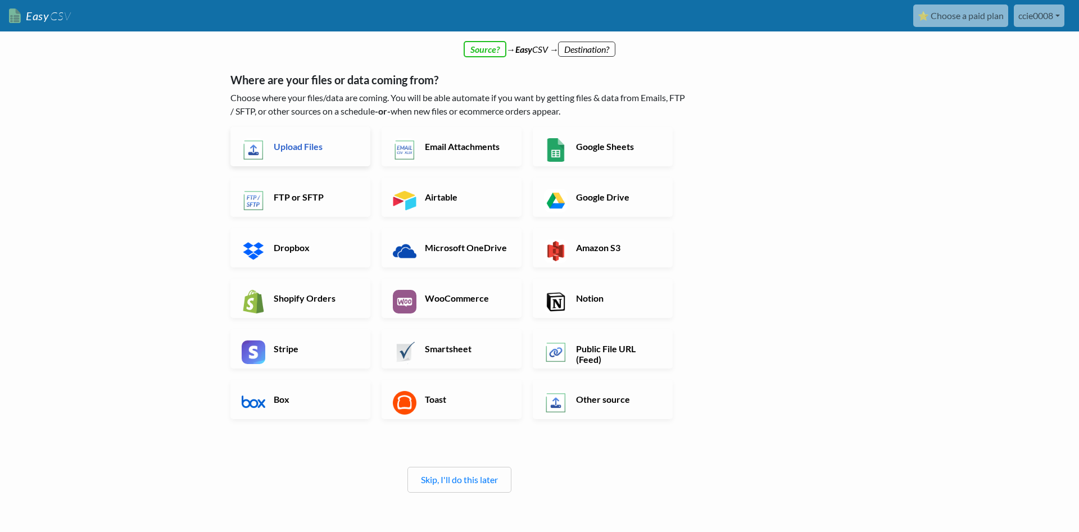
click at [291, 155] on link "Upload Files" at bounding box center [300, 146] width 140 height 39
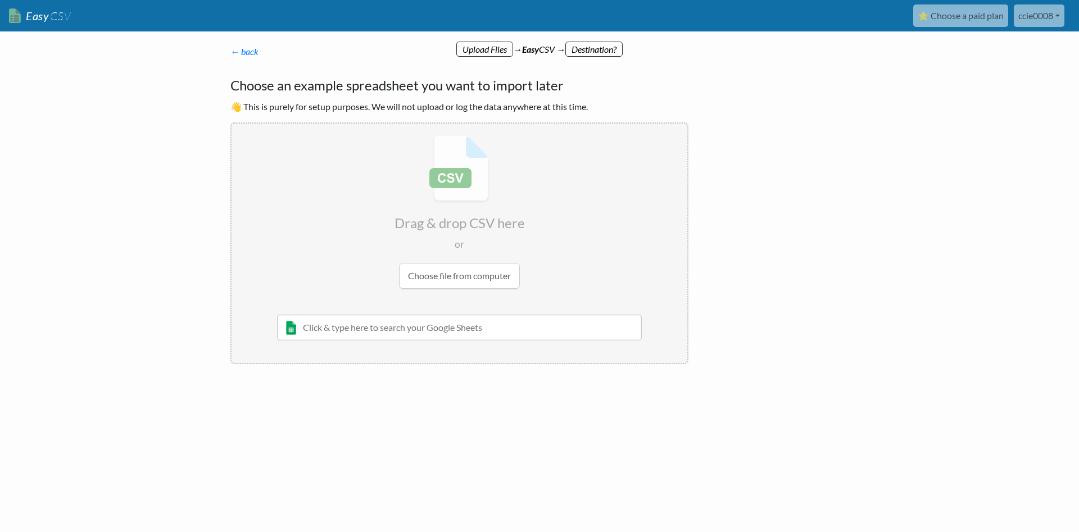
click at [471, 274] on input "file" at bounding box center [459, 212] width 456 height 177
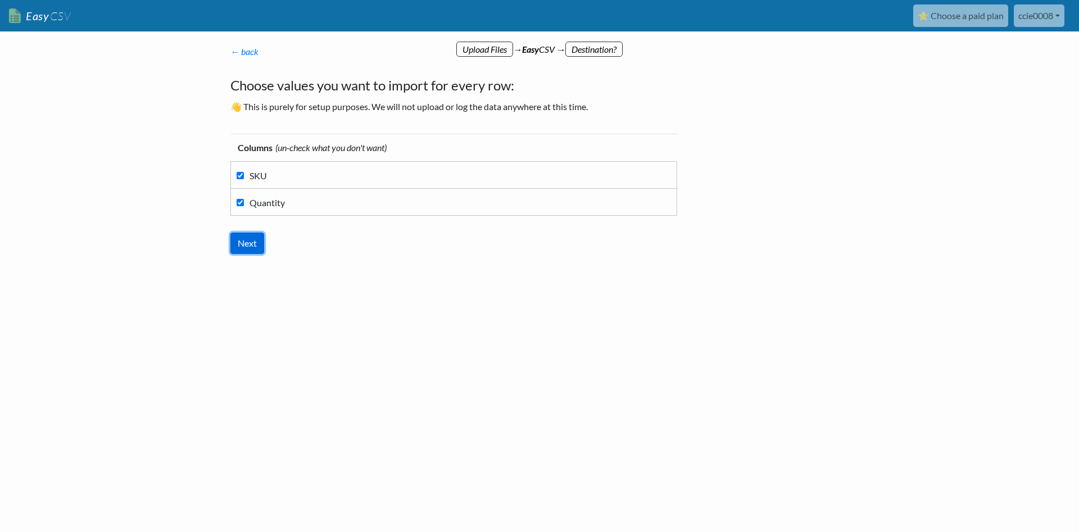
click at [256, 243] on input "Next" at bounding box center [247, 243] width 34 height 21
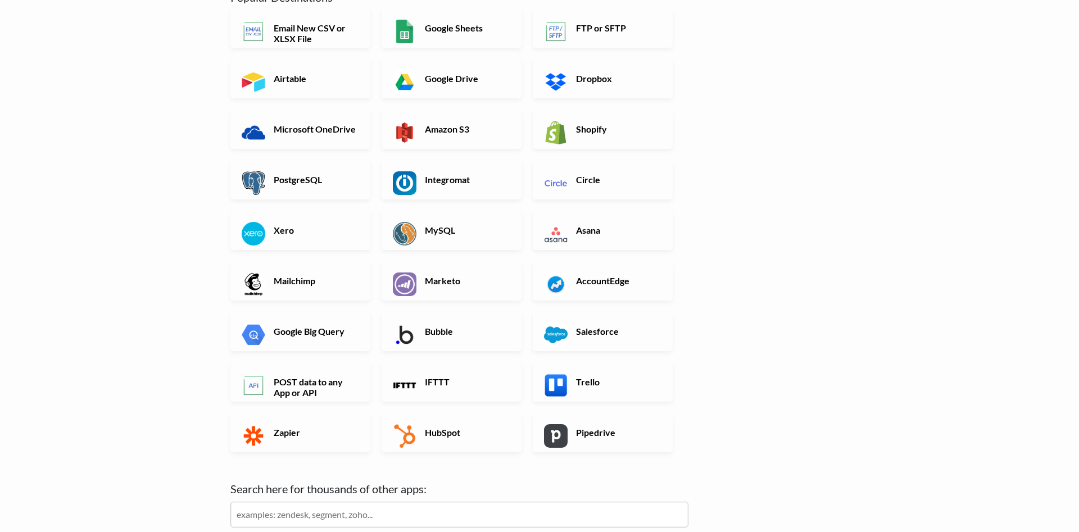
scroll to position [172, 0]
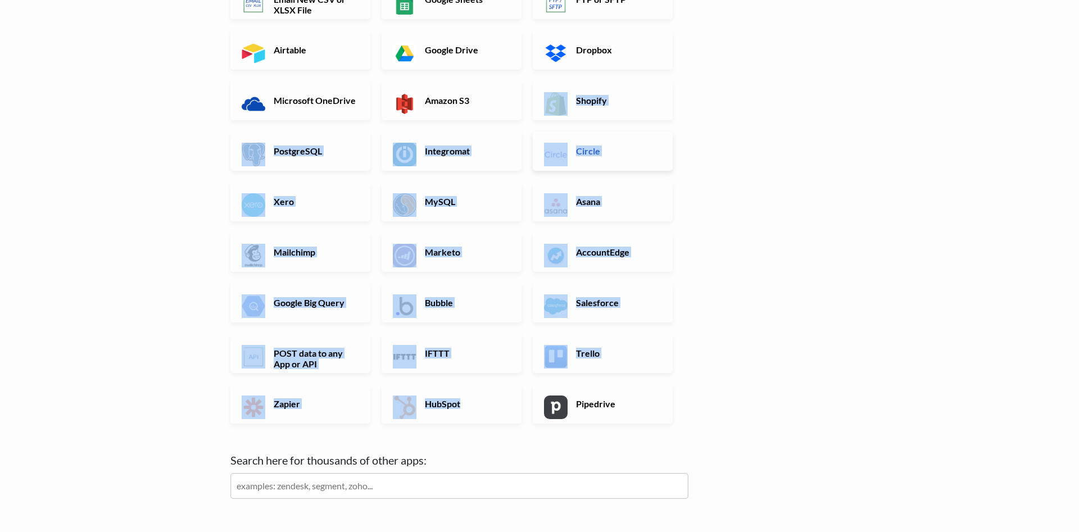
drag, startPoint x: 738, startPoint y: 425, endPoint x: 636, endPoint y: 139, distance: 303.0
click at [598, 131] on div "← back Where are your files or data coming from? Choose where your files/data a…" at bounding box center [539, 238] width 641 height 708
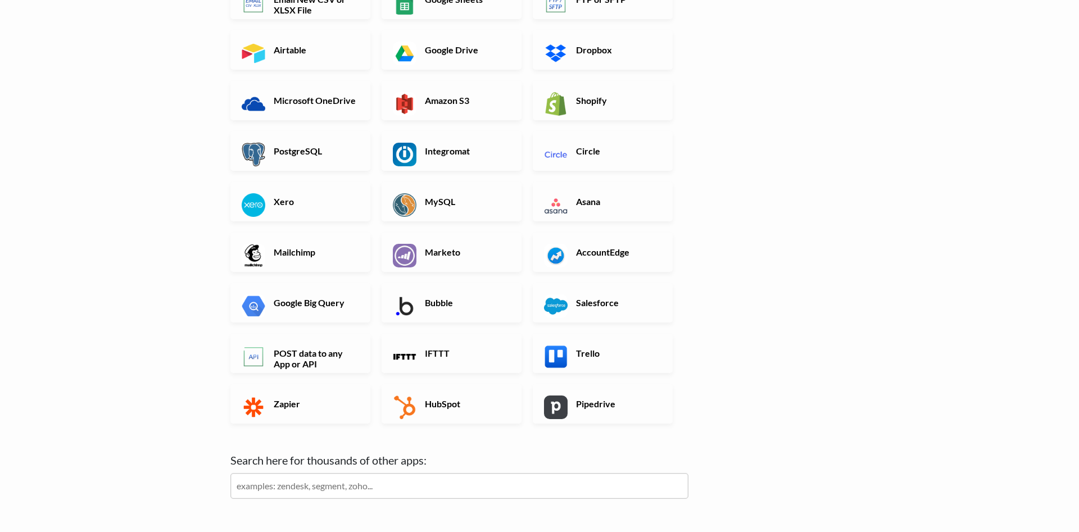
click at [879, 165] on body "Easy CSV ⭐ Choose a paid plan ccie0008 Ccie0008 All Flows All CSV Generators Bu…" at bounding box center [539, 210] width 1079 height 764
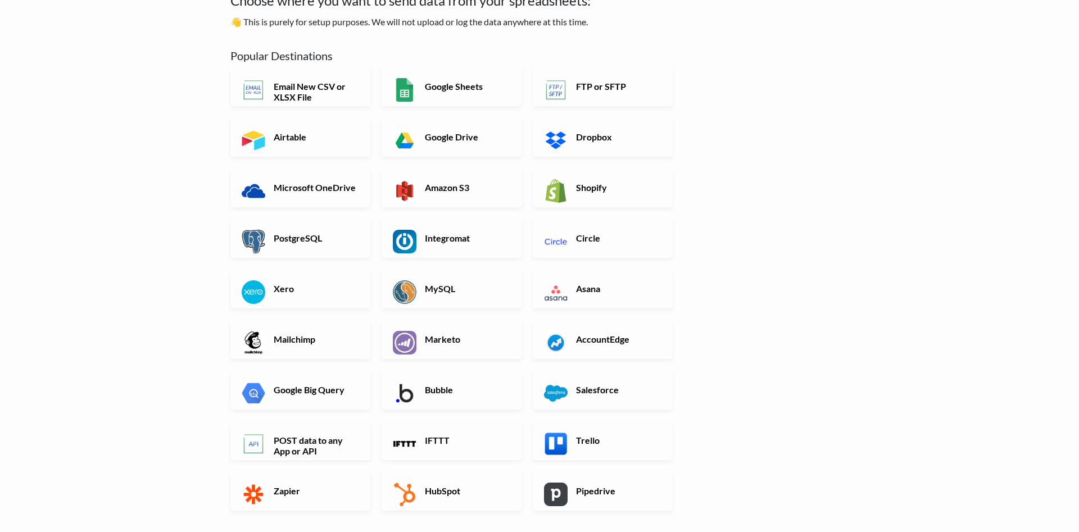
scroll to position [115, 0]
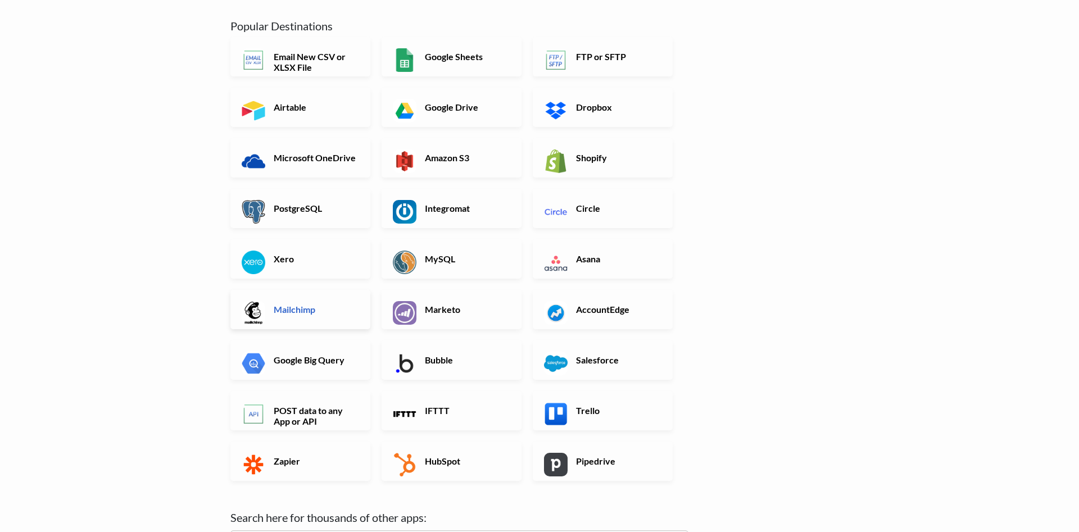
click at [306, 318] on link "Mailchimp" at bounding box center [300, 309] width 140 height 39
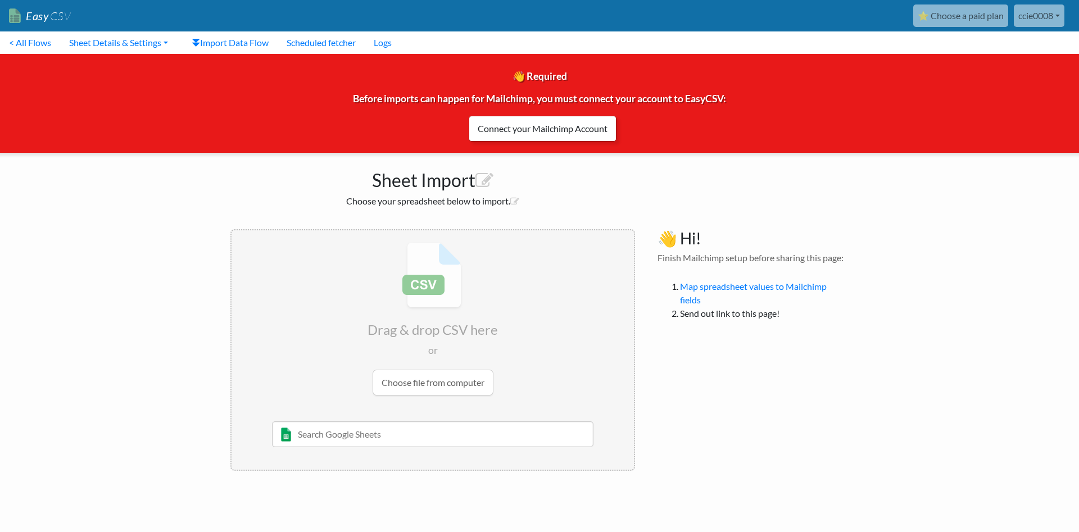
click at [563, 131] on link "Connect your Mailchimp Account" at bounding box center [543, 129] width 148 height 26
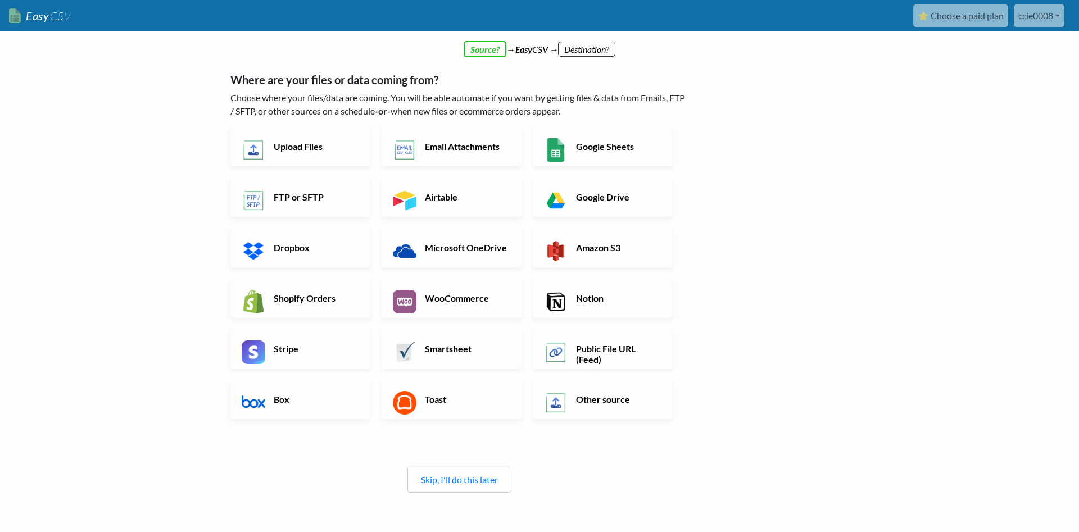
click at [310, 151] on h6 "Upload Files" at bounding box center [315, 146] width 88 height 11
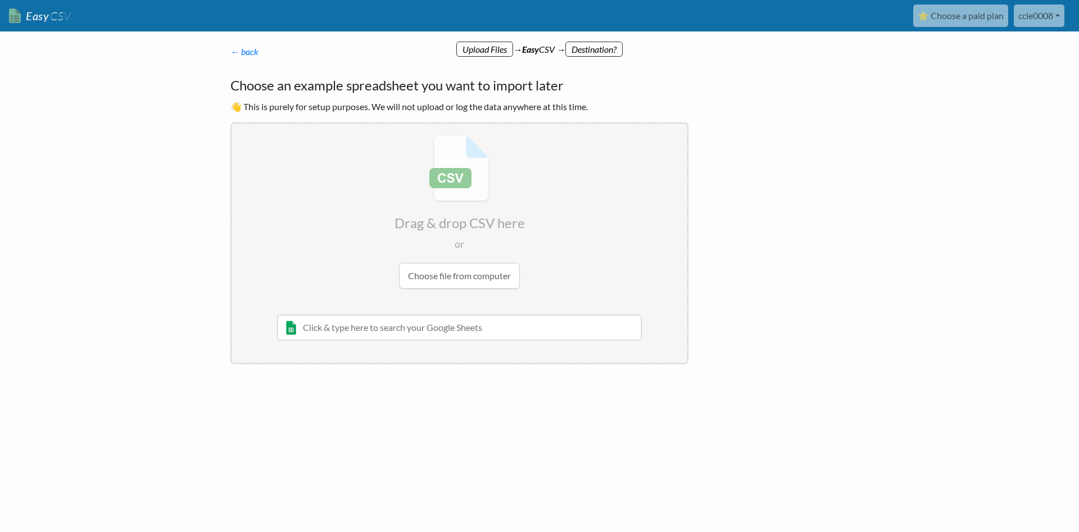
click at [443, 278] on input "file" at bounding box center [459, 212] width 456 height 177
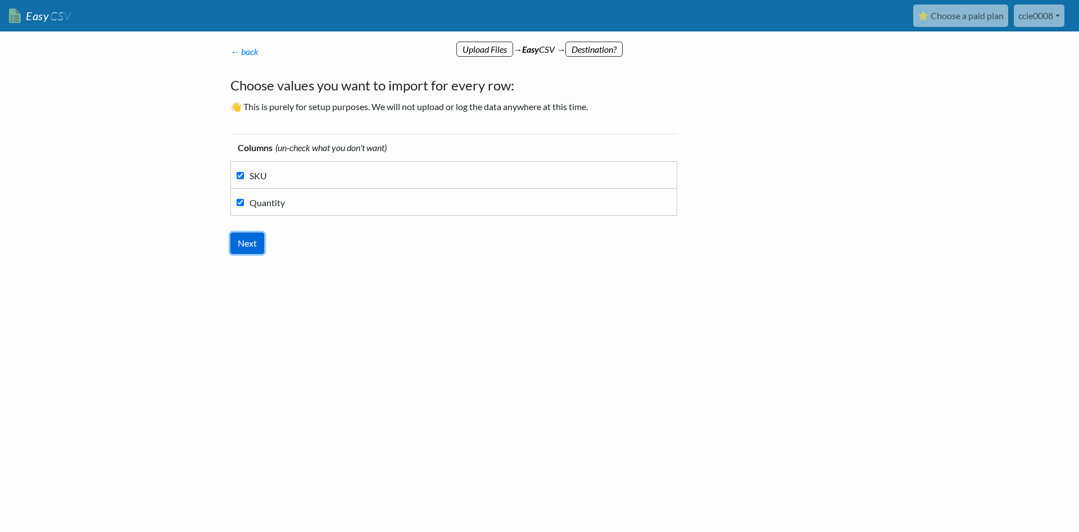
click at [252, 239] on input "Next" at bounding box center [247, 243] width 34 height 21
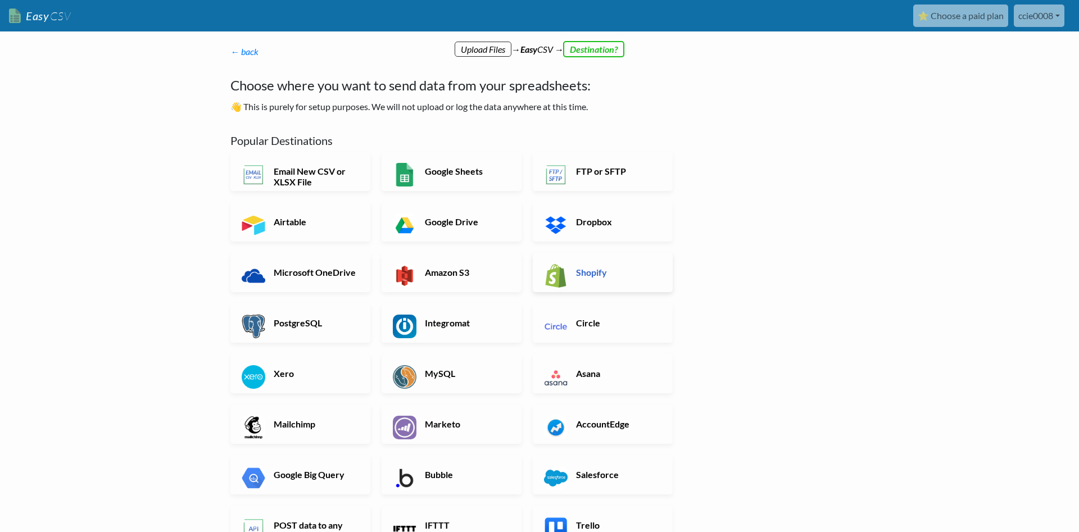
click at [586, 264] on link "Shopify" at bounding box center [603, 272] width 140 height 39
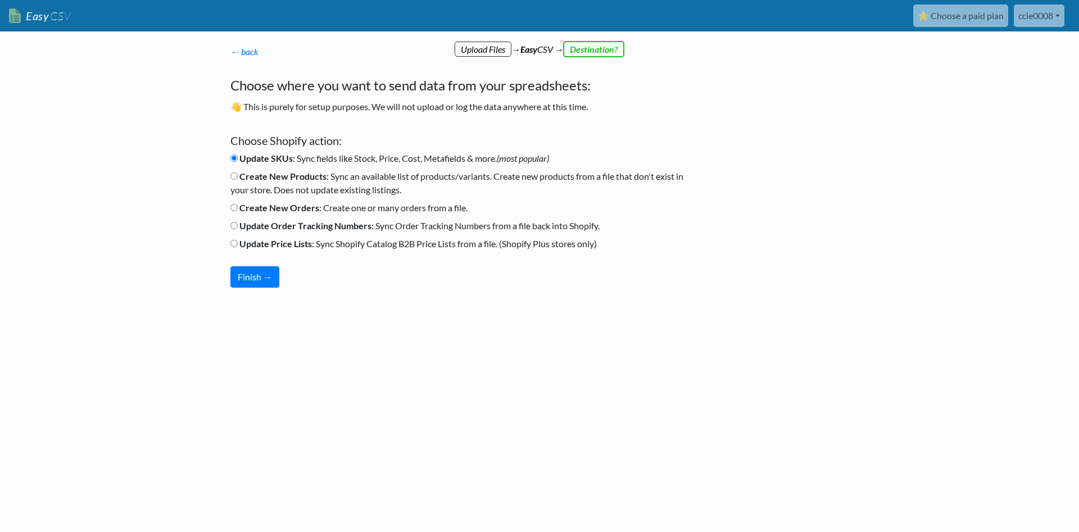
drag, startPoint x: 677, startPoint y: 249, endPoint x: 146, endPoint y: 159, distance: 538.1
click at [146, 159] on body "Easy CSV ⭐ Choose a paid plan ccie0008 Ccie0008 All Flows All CSV Generators Bu…" at bounding box center [539, 180] width 1079 height 361
drag, startPoint x: 618, startPoint y: 319, endPoint x: 256, endPoint y: 128, distance: 409.2
click at [192, 65] on body "Easy CSV ⭐ Choose a paid plan ccie0008 Ccie0008 All Flows All CSV Generators Bu…" at bounding box center [539, 180] width 1079 height 361
copy div "← back Where are your files or data coming from? Choose where your files/data a…"
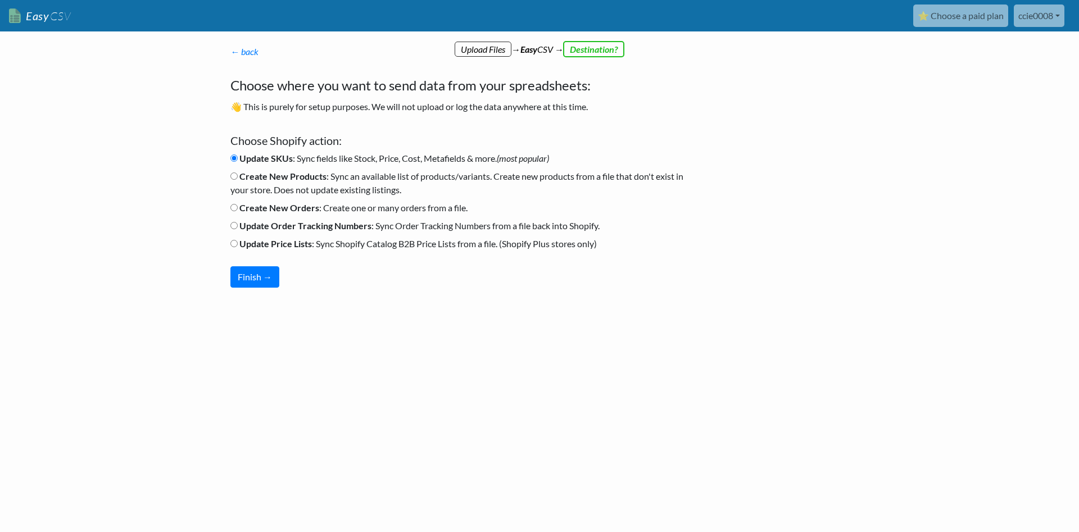
click at [419, 119] on div "← back Where are your files or data coming from? Choose where your files/data a…" at bounding box center [459, 166] width 480 height 265
click at [233, 177] on input "Create New Products : Sync an available list of products/variants. Create new p…" at bounding box center [233, 175] width 7 height 7
radio input "true"
click at [237, 162] on input "Update SKUs : Sync fields like Stock, Price, Cost, Metafields & more. (most pop…" at bounding box center [233, 158] width 7 height 7
radio input "true"
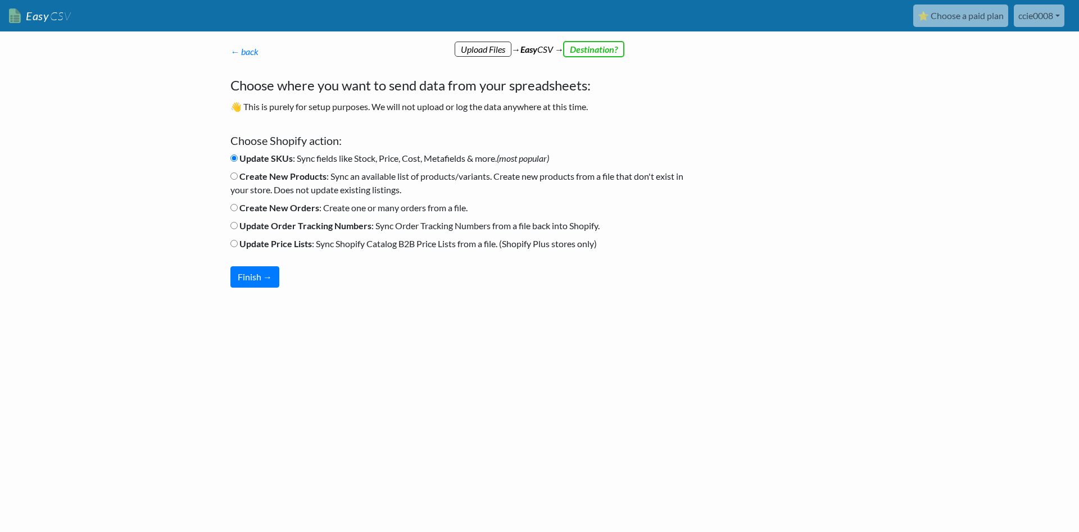
drag, startPoint x: 627, startPoint y: 244, endPoint x: 234, endPoint y: 152, distance: 403.0
click at [235, 153] on ul "Update SKUs : Sync fields like Stock, Price, Cost, Metafields & more. (most pop…" at bounding box center [459, 209] width 458 height 115
copy ul "Update SKUs : Sync fields like Stock, Price, Cost, Metafields & more. (most pop…"
click at [269, 69] on div "← back Where are your files or data coming from? Choose where your files/data a…" at bounding box center [459, 166] width 480 height 265
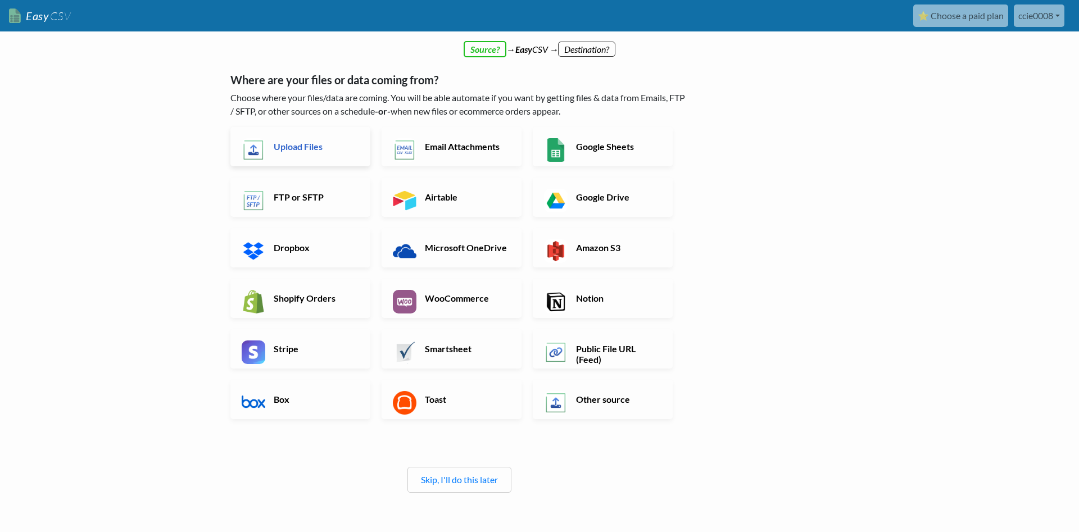
click at [342, 152] on link "Upload Files" at bounding box center [300, 146] width 140 height 39
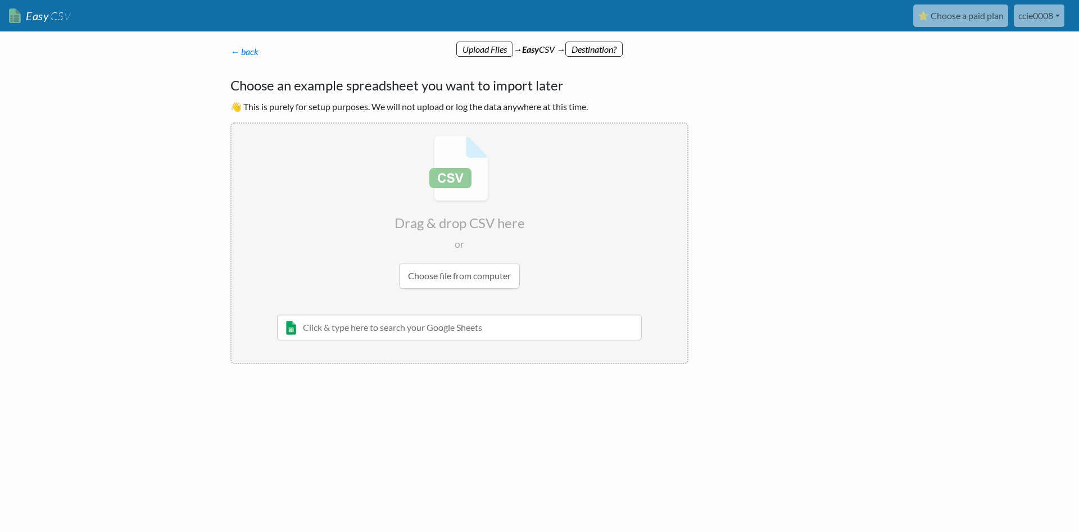
click at [442, 275] on input "file" at bounding box center [459, 212] width 456 height 177
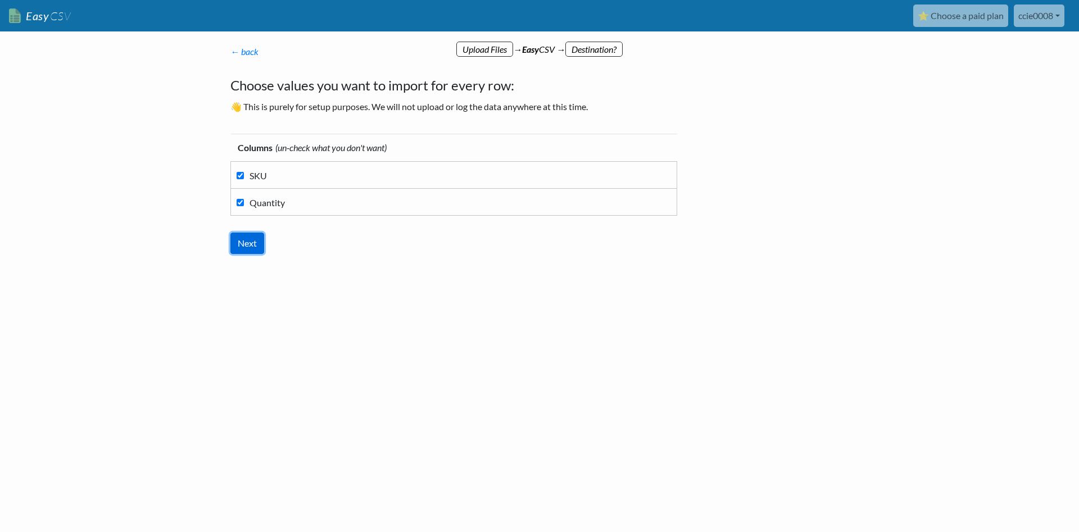
click at [234, 243] on input "Next" at bounding box center [247, 243] width 34 height 21
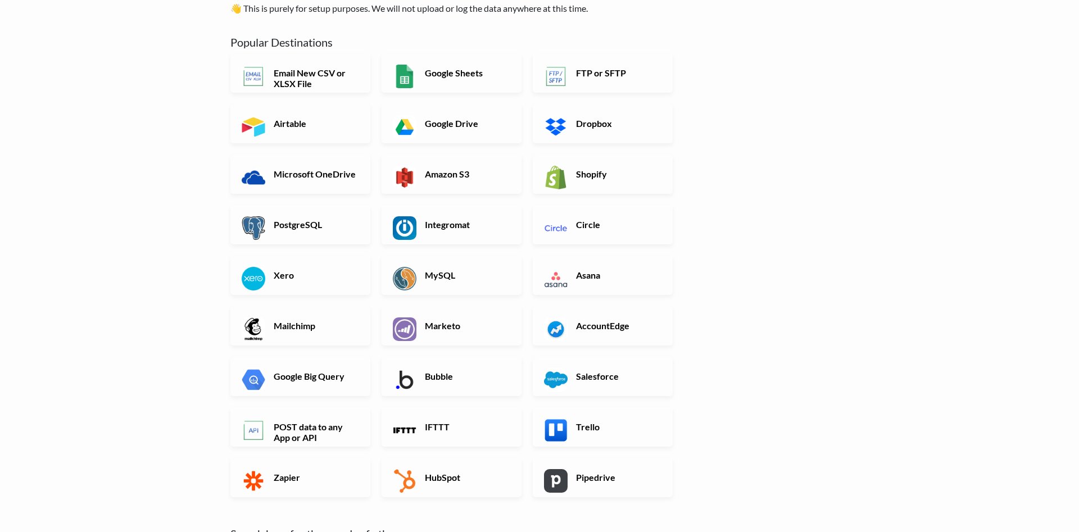
scroll to position [229, 0]
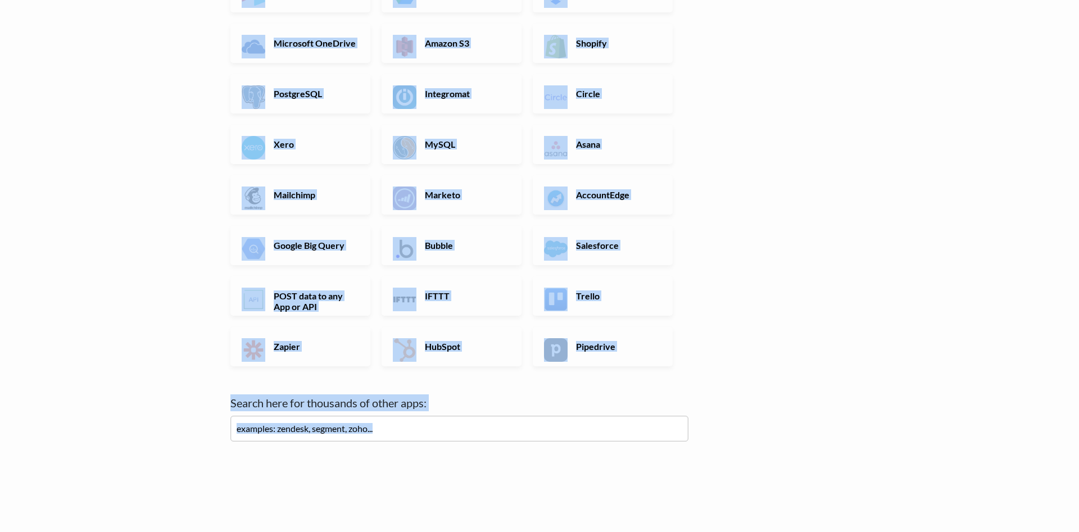
click at [769, 197] on div "← back Where are your files or data coming from? Choose where your files/data a…" at bounding box center [539, 181] width 641 height 708
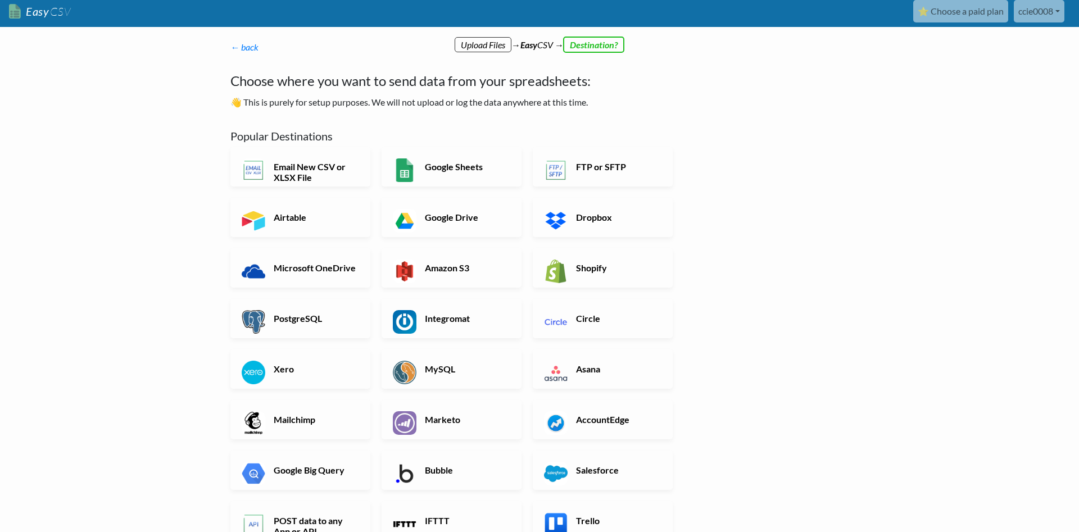
scroll to position [0, 0]
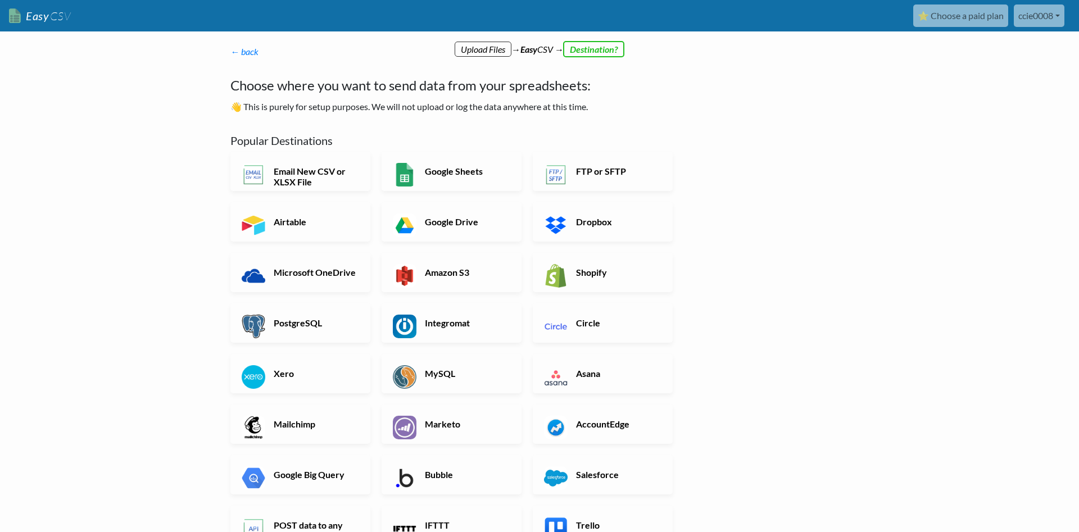
click at [948, 6] on link "⭐ Choose a paid plan" at bounding box center [960, 15] width 95 height 22
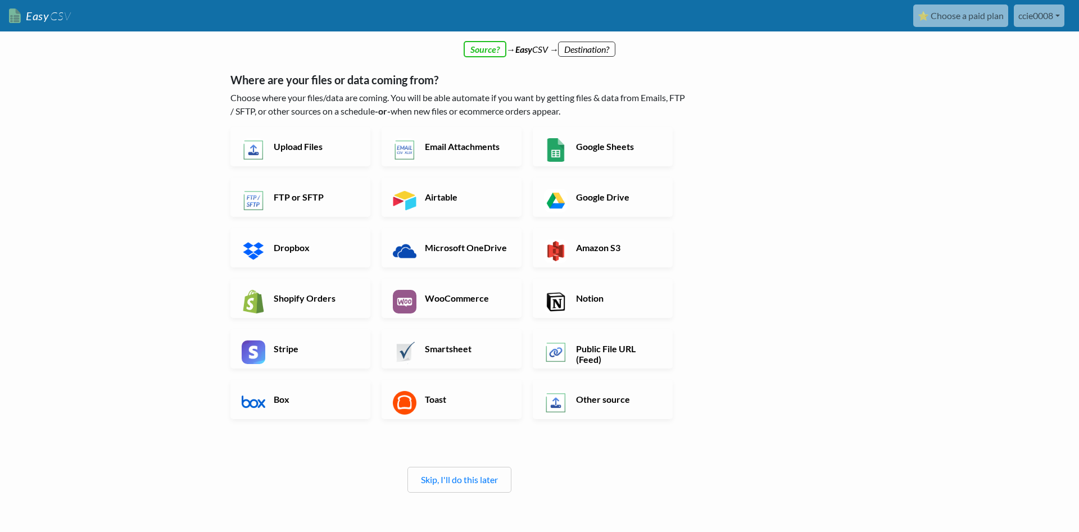
click at [326, 155] on link "Upload Files" at bounding box center [300, 146] width 140 height 39
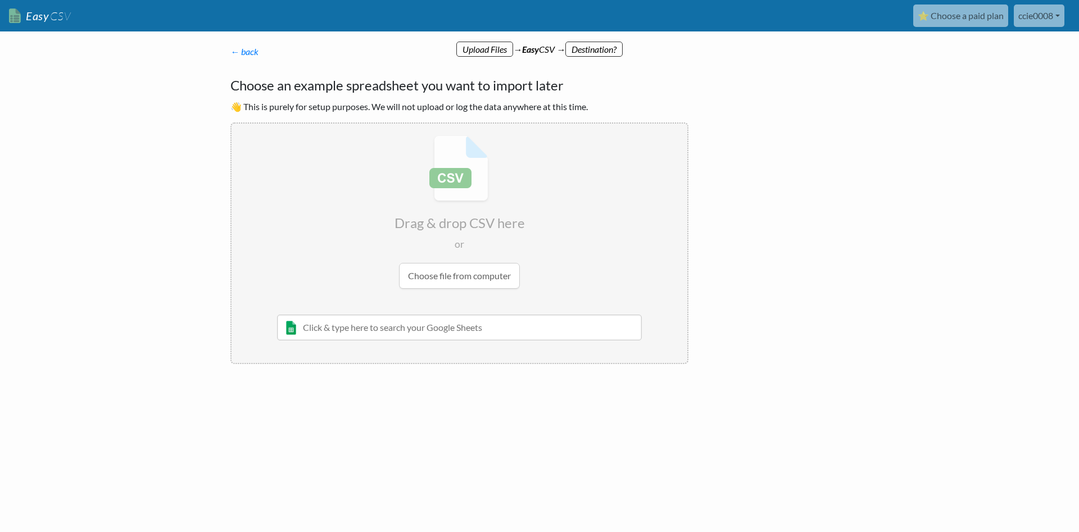
click at [489, 269] on input "file" at bounding box center [459, 212] width 456 height 177
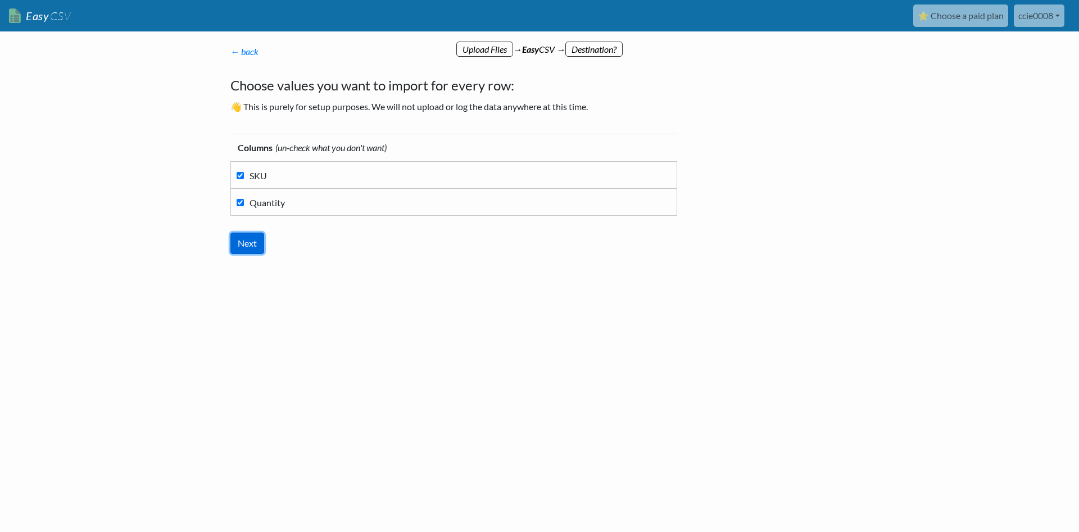
click at [242, 248] on input "Next" at bounding box center [247, 243] width 34 height 21
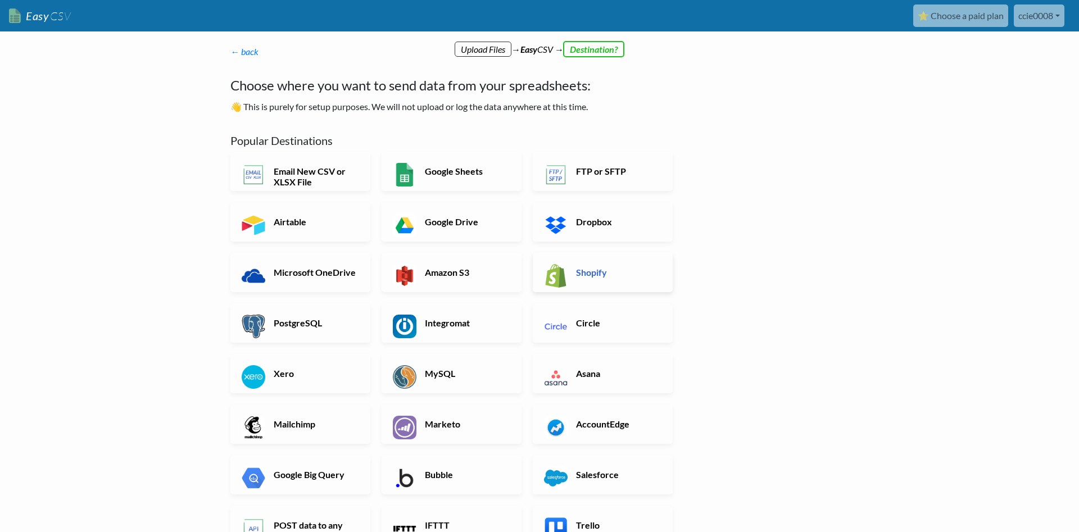
click at [589, 271] on h6 "Shopify" at bounding box center [617, 272] width 88 height 11
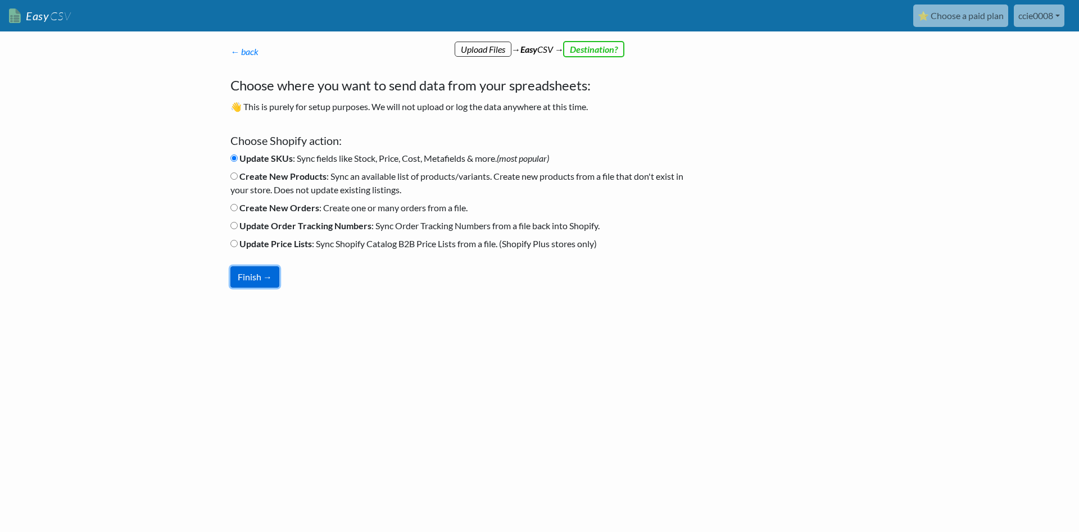
click at [264, 274] on button "Finish →" at bounding box center [254, 276] width 49 height 21
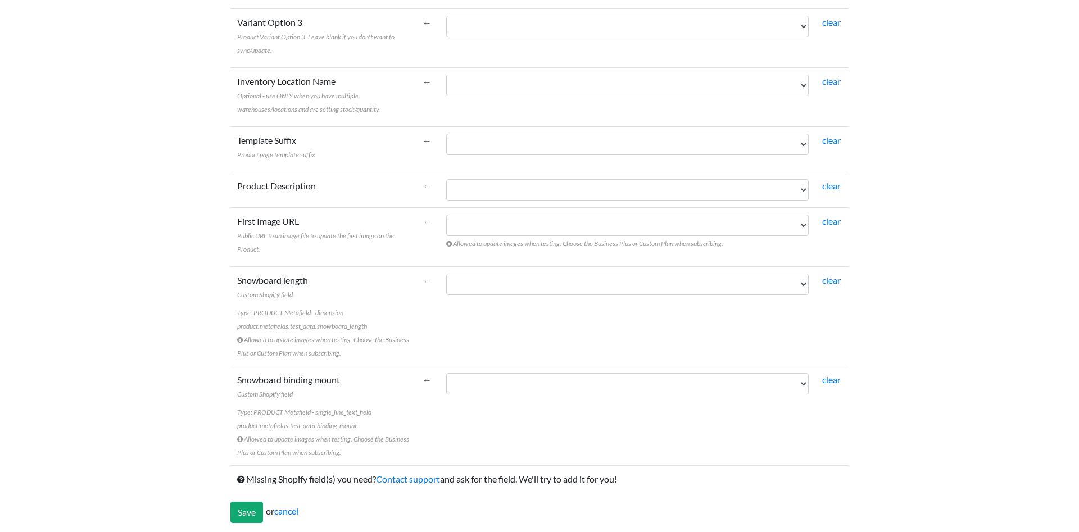
scroll to position [904, 0]
click at [259, 512] on input "Save" at bounding box center [246, 510] width 33 height 21
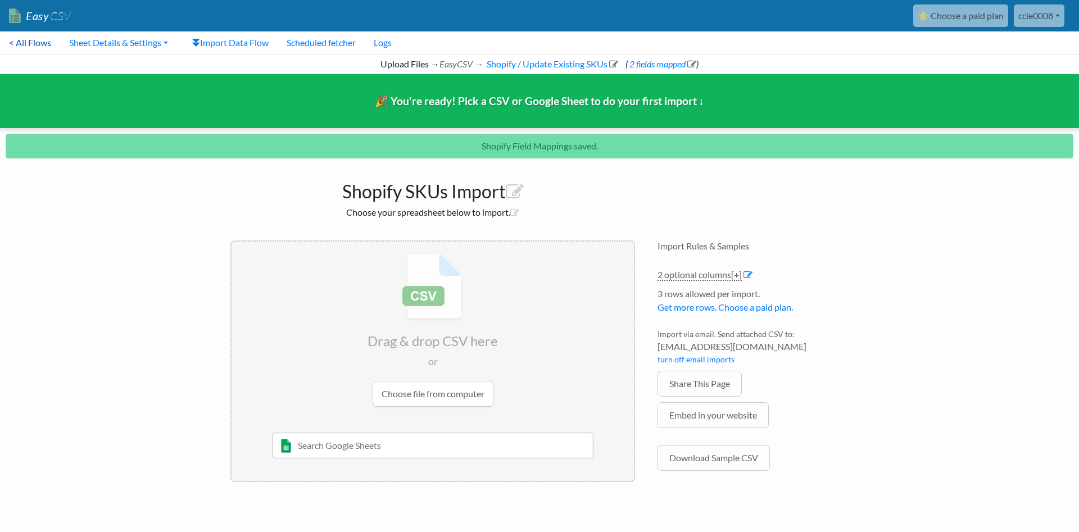
click at [38, 44] on link "< All Flows" at bounding box center [30, 42] width 60 height 22
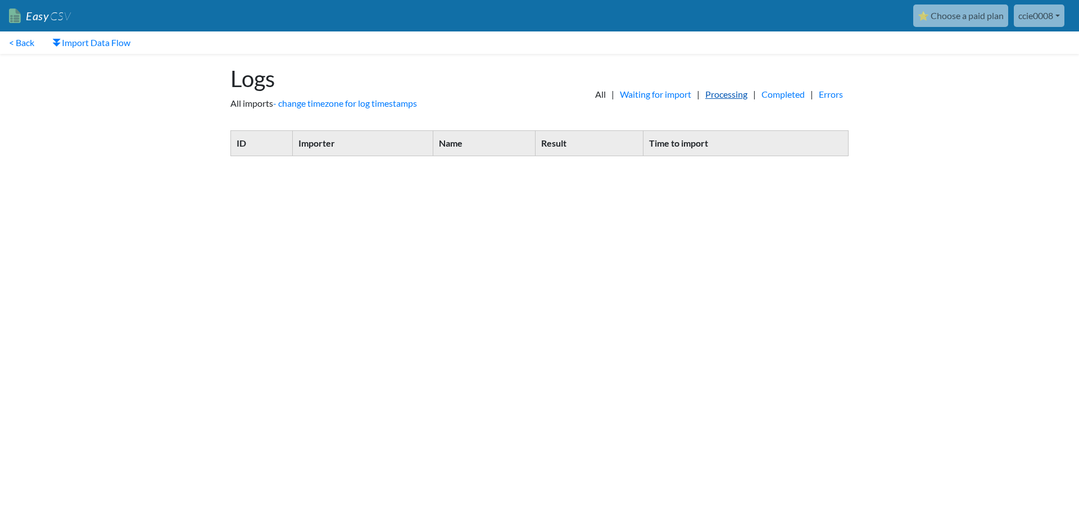
click at [716, 99] on link "Processing" at bounding box center [726, 94] width 53 height 13
click at [642, 98] on link "Waiting for import" at bounding box center [655, 94] width 83 height 13
click at [767, 98] on link "Completed" at bounding box center [783, 94] width 55 height 13
click at [832, 98] on link "Errors" at bounding box center [830, 94] width 35 height 13
click at [730, 98] on link "Processing" at bounding box center [726, 94] width 53 height 13
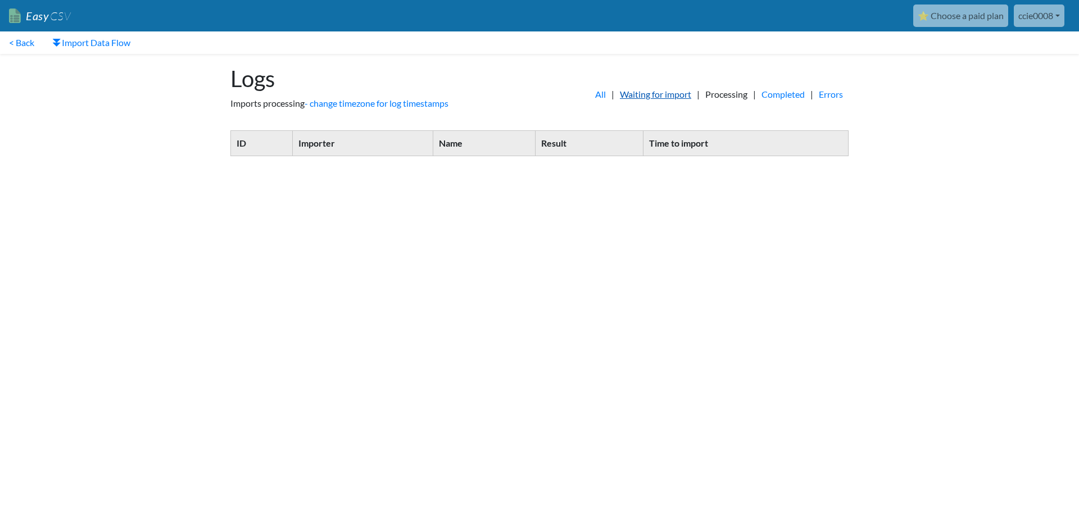
click at [664, 96] on link "Waiting for import" at bounding box center [655, 94] width 83 height 13
click at [589, 96] on link "All" at bounding box center [600, 94] width 22 height 13
click at [669, 89] on link "Waiting for import" at bounding box center [655, 94] width 83 height 13
click at [728, 94] on link "Processing" at bounding box center [726, 94] width 53 height 13
click at [770, 94] on link "Completed" at bounding box center [783, 94] width 55 height 13
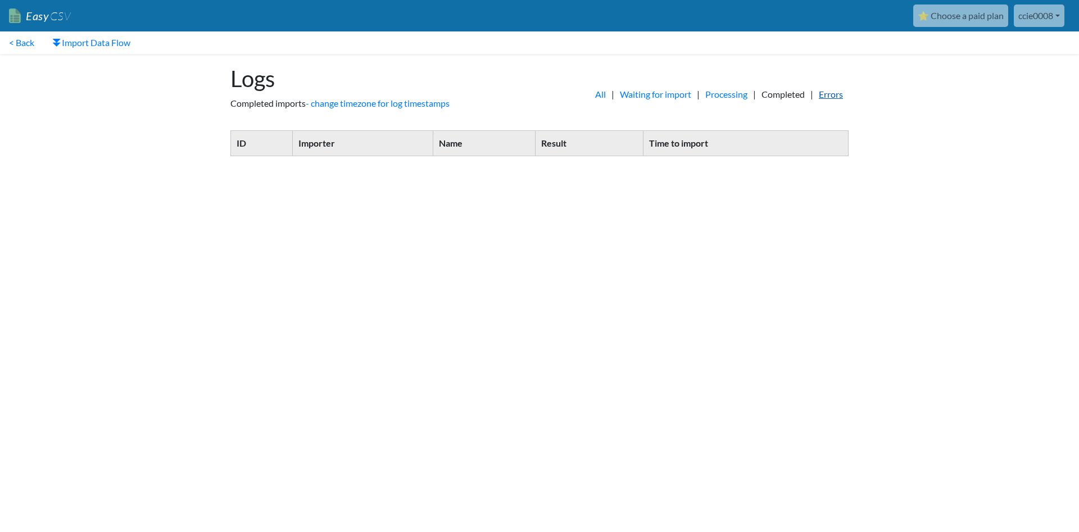
click at [833, 93] on link "Errors" at bounding box center [830, 94] width 35 height 13
click at [20, 48] on link "< Back" at bounding box center [21, 42] width 43 height 22
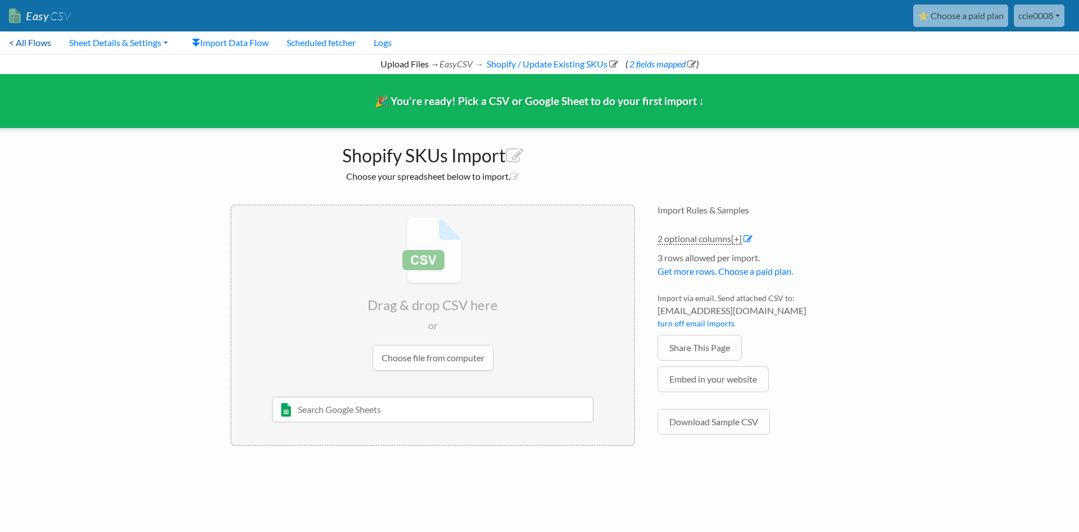
click at [43, 49] on link "< All Flows" at bounding box center [30, 42] width 60 height 22
click at [457, 351] on input "file" at bounding box center [432, 294] width 402 height 177
